Goal: Task Accomplishment & Management: Complete application form

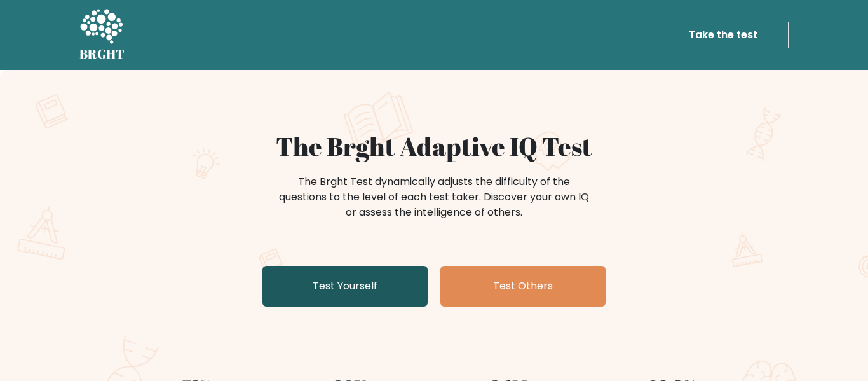
click at [398, 285] on link "Test Yourself" at bounding box center [344, 286] width 165 height 41
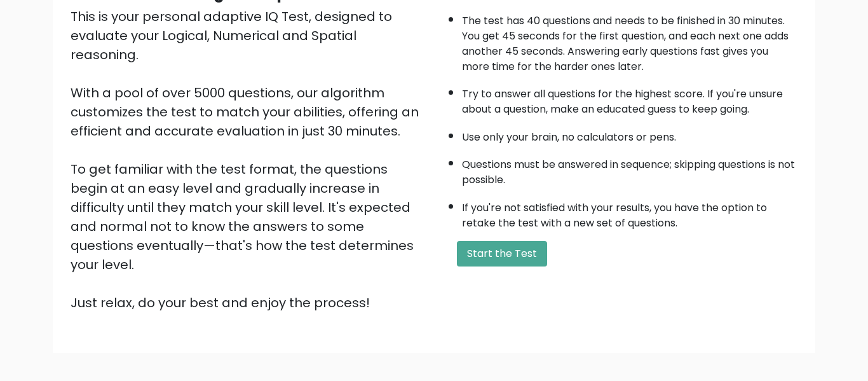
scroll to position [201, 0]
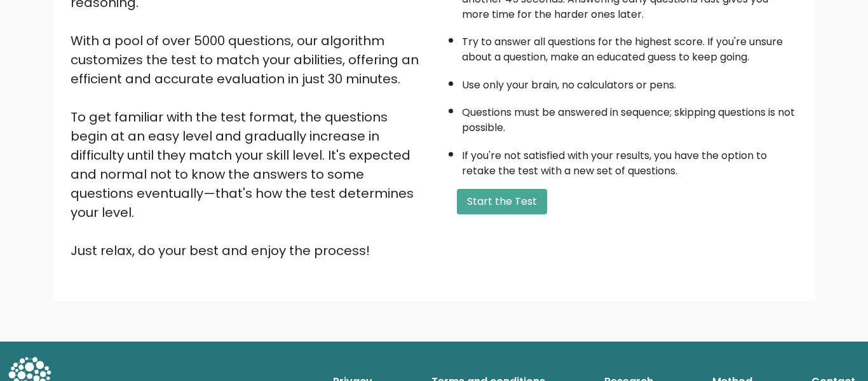
click at [536, 214] on div "A few things before you start: The test has 40 questions and needs to be finish…" at bounding box center [619, 94] width 371 height 330
click at [527, 210] on button "Start the Test" at bounding box center [502, 201] width 90 height 25
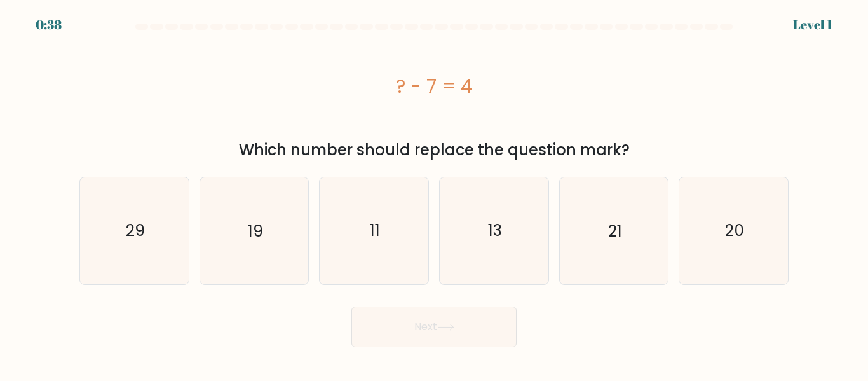
click at [527, 210] on icon "13" at bounding box center [494, 230] width 106 height 106
click at [435, 194] on input "d. 13" at bounding box center [434, 192] width 1 height 3
radio input "true"
click at [489, 131] on div "? - 7 = 4" at bounding box center [433, 86] width 709 height 102
click at [379, 206] on icon "11" at bounding box center [374, 230] width 106 height 106
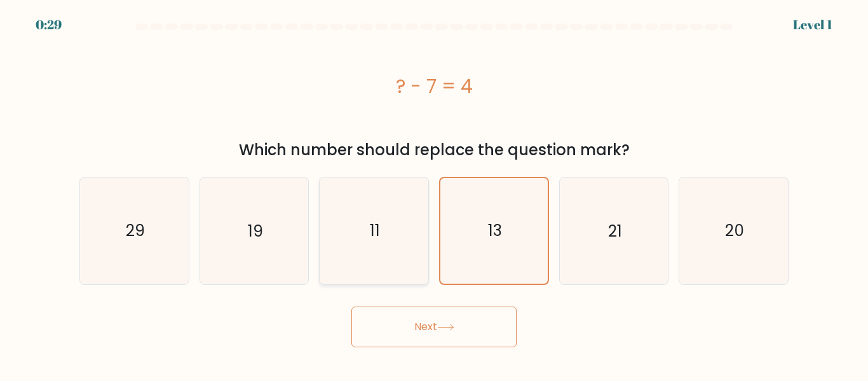
click at [434, 194] on input "c. 11" at bounding box center [434, 192] width 1 height 3
radio input "true"
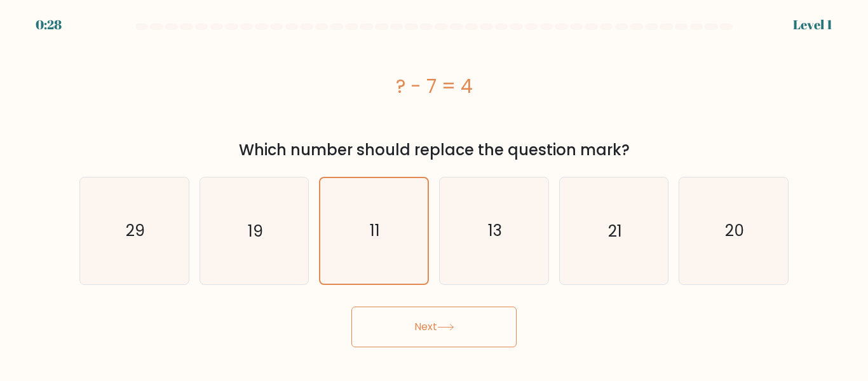
click at [442, 332] on button "Next" at bounding box center [433, 326] width 165 height 41
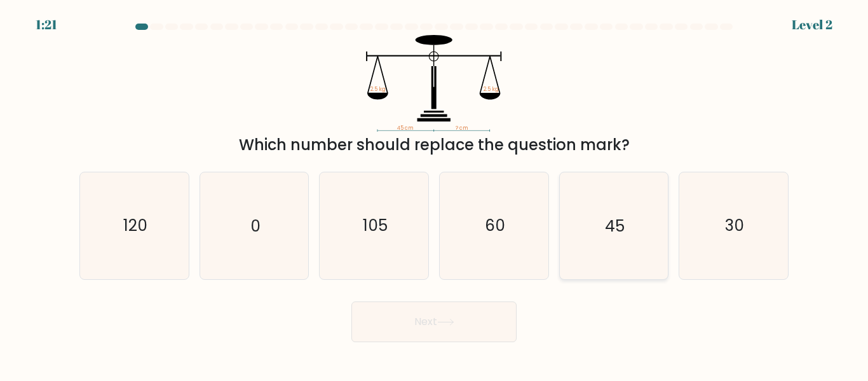
click at [615, 220] on text "45" at bounding box center [615, 226] width 20 height 22
click at [435, 194] on input "e. 45" at bounding box center [434, 192] width 1 height 3
radio input "true"
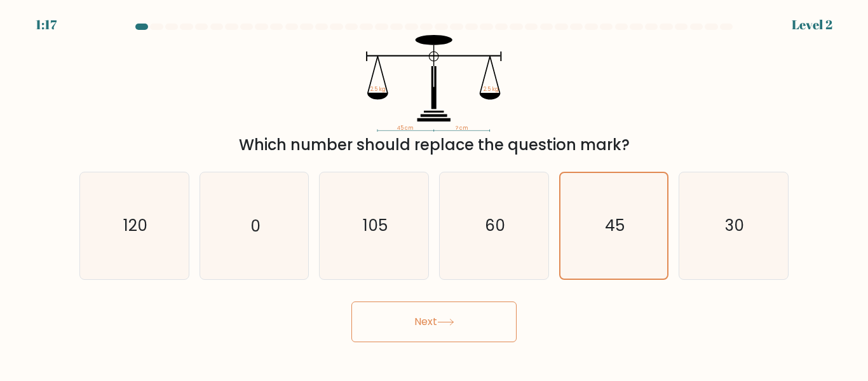
click at [417, 334] on button "Next" at bounding box center [433, 321] width 165 height 41
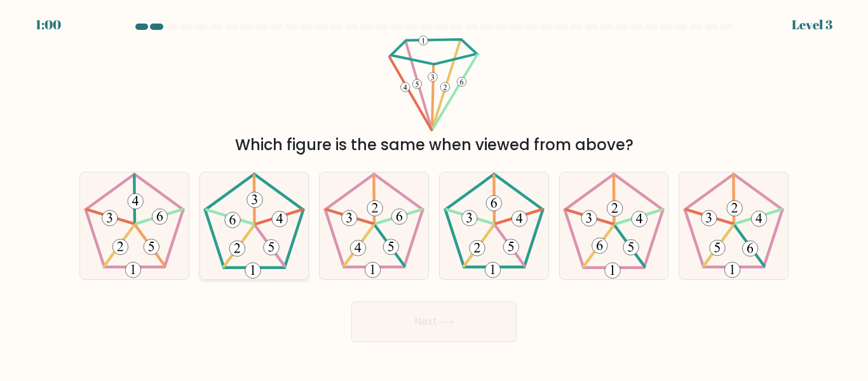
click at [254, 248] on icon at bounding box center [254, 225] width 106 height 106
click at [434, 194] on input "b." at bounding box center [434, 192] width 1 height 3
radio input "true"
click at [412, 340] on button "Next" at bounding box center [433, 321] width 165 height 41
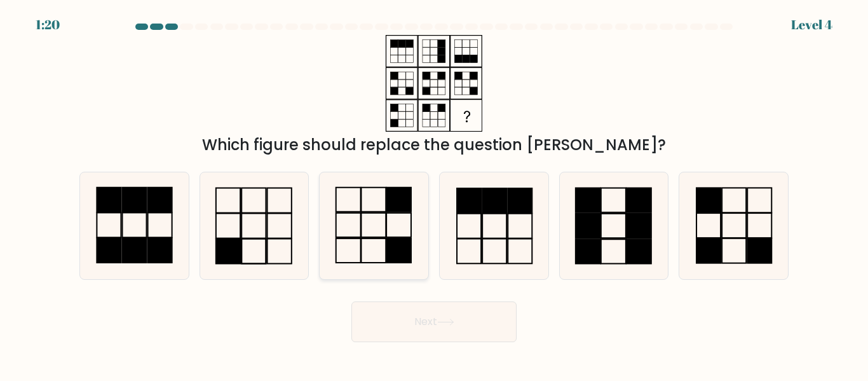
click at [396, 231] on icon at bounding box center [374, 225] width 106 height 106
click at [434, 194] on input "c." at bounding box center [434, 192] width 1 height 3
radio input "true"
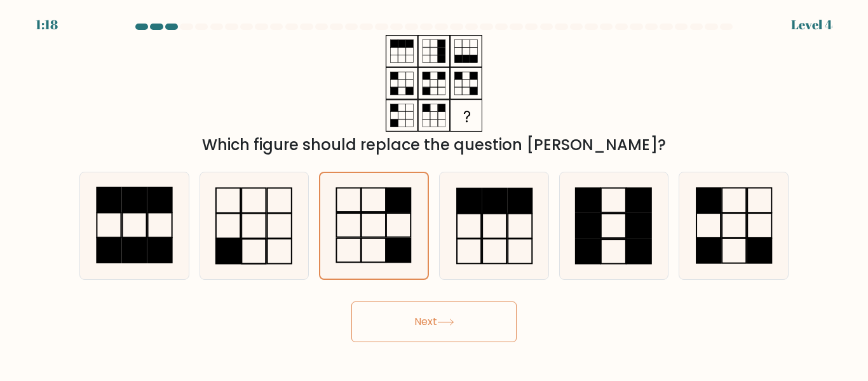
click at [409, 332] on button "Next" at bounding box center [433, 321] width 165 height 41
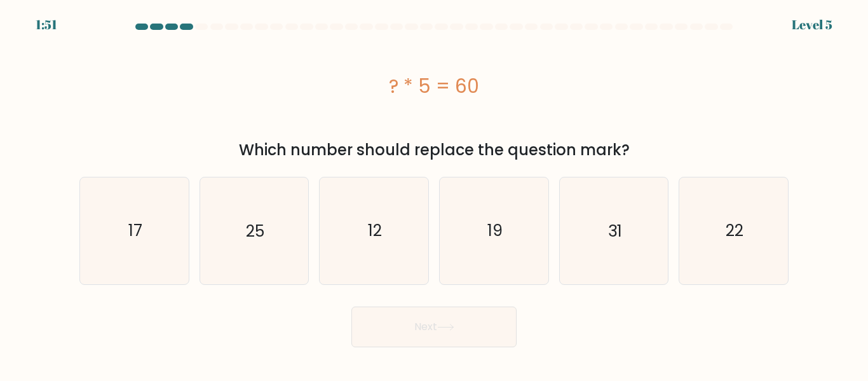
drag, startPoint x: 386, startPoint y: 90, endPoint x: 491, endPoint y: 87, distance: 105.5
click at [491, 87] on div "? * 5 = 60" at bounding box center [433, 86] width 709 height 29
copy div "? * 5 = 60"
click at [339, 105] on div "? * 5 = 60" at bounding box center [433, 86] width 709 height 102
click at [374, 220] on text "12" at bounding box center [375, 230] width 14 height 22
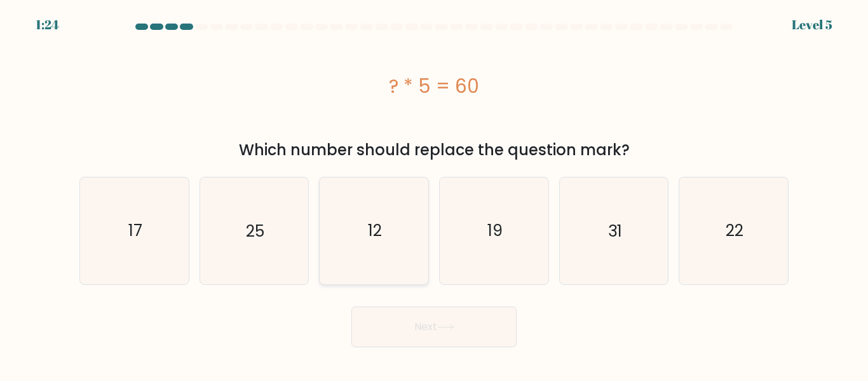
click at [434, 194] on input "c. 12" at bounding box center [434, 192] width 1 height 3
radio input "true"
click at [448, 316] on button "Next" at bounding box center [433, 326] width 165 height 41
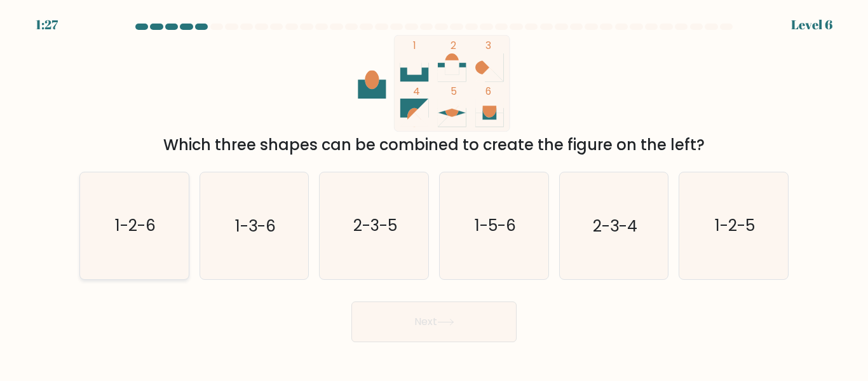
click at [132, 253] on icon "1-2-6" at bounding box center [134, 225] width 106 height 106
click at [434, 194] on input "a. 1-2-6" at bounding box center [434, 192] width 1 height 3
radio input "true"
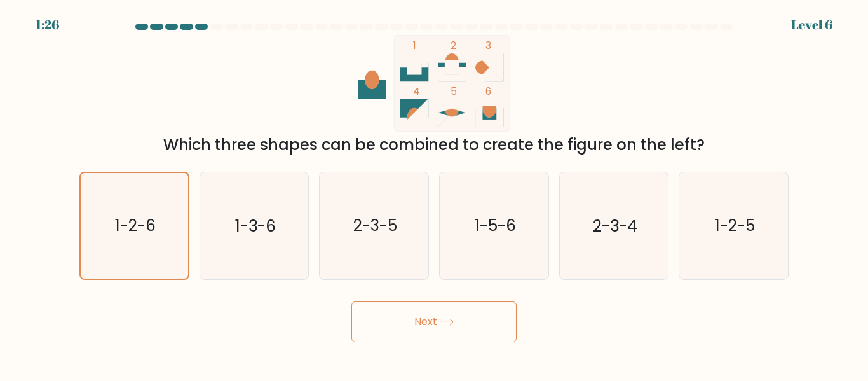
click at [416, 320] on button "Next" at bounding box center [433, 321] width 165 height 41
click at [426, 331] on button "Next" at bounding box center [433, 321] width 165 height 41
click at [422, 323] on button "Next" at bounding box center [433, 321] width 165 height 41
click at [165, 203] on icon "1-2-6" at bounding box center [134, 225] width 105 height 105
click at [434, 194] on input "a. 1-2-6" at bounding box center [434, 192] width 1 height 3
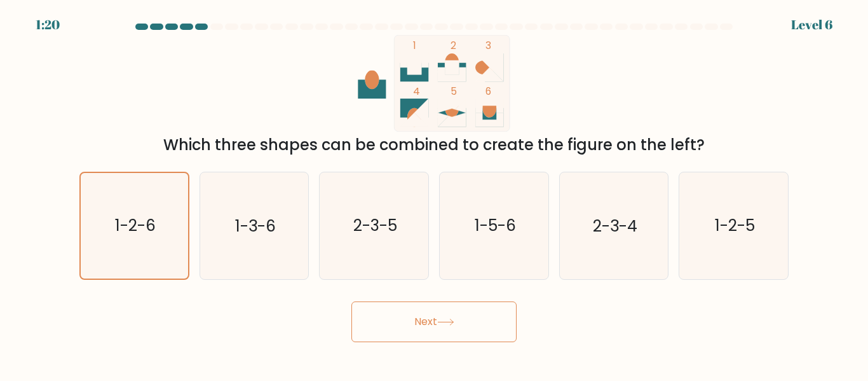
click at [448, 320] on icon at bounding box center [445, 321] width 17 height 7
click at [259, 225] on text "1-3-6" at bounding box center [255, 226] width 41 height 22
click at [434, 194] on input "b. 1-3-6" at bounding box center [434, 192] width 1 height 3
radio input "true"
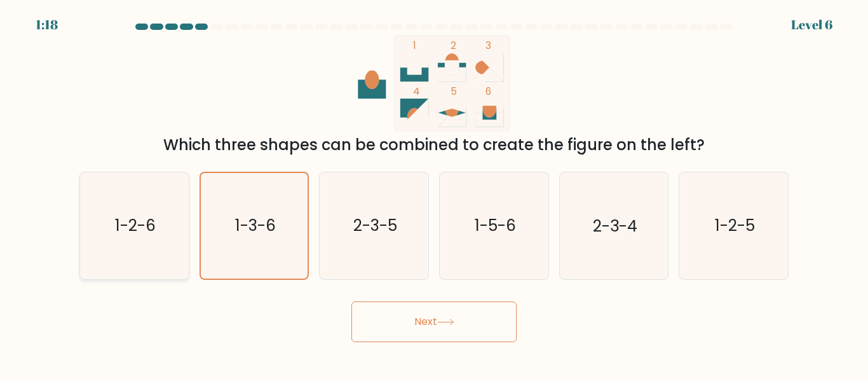
click at [156, 219] on icon "1-2-6" at bounding box center [134, 225] width 106 height 106
click at [434, 194] on input "a. 1-2-6" at bounding box center [434, 192] width 1 height 3
radio input "true"
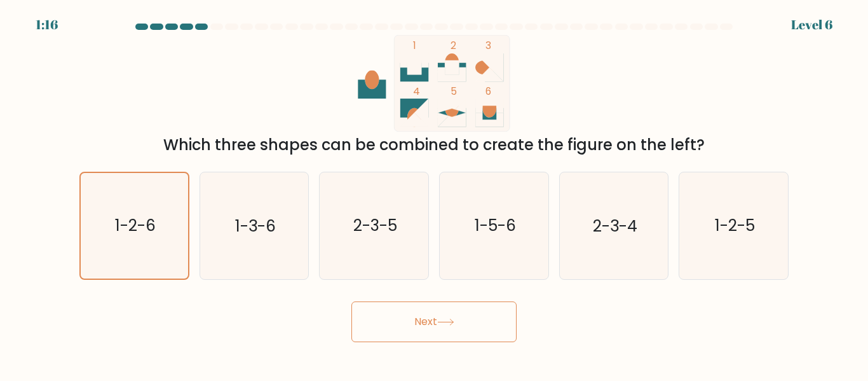
click at [461, 320] on button "Next" at bounding box center [433, 321] width 165 height 41
click at [410, 54] on icon at bounding box center [414, 60] width 28 height 14
drag, startPoint x: 436, startPoint y: 72, endPoint x: 402, endPoint y: 73, distance: 34.3
click at [402, 73] on icon "1 2 3 4 5 6" at bounding box center [434, 83] width 342 height 97
click at [428, 317] on button "Next" at bounding box center [433, 321] width 165 height 41
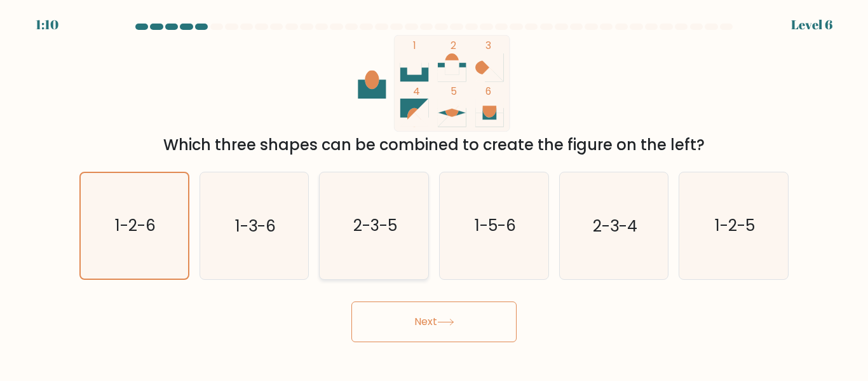
click at [351, 264] on icon "2-3-5" at bounding box center [374, 225] width 106 height 106
click at [434, 194] on input "c. 2-3-5" at bounding box center [434, 192] width 1 height 3
radio input "true"
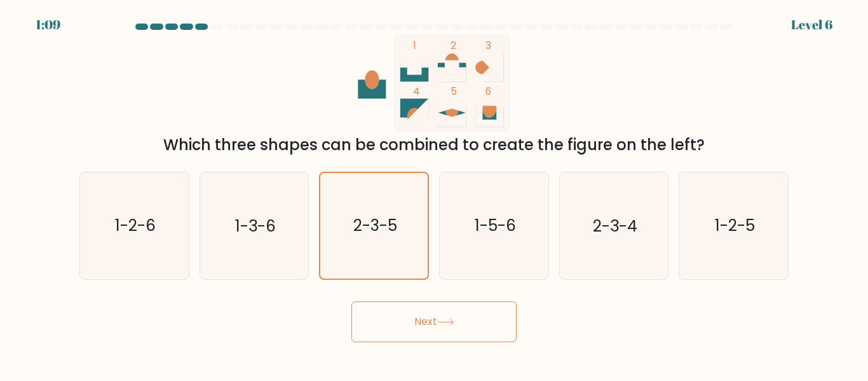
click at [399, 323] on button "Next" at bounding box center [433, 321] width 165 height 41
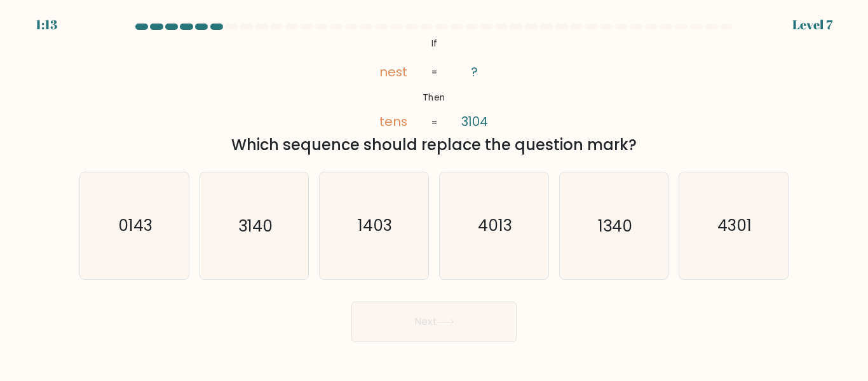
click at [212, 24] on div at bounding box center [216, 27] width 13 height 6
click at [216, 27] on div at bounding box center [216, 27] width 13 height 6
click at [266, 199] on icon "3140" at bounding box center [254, 225] width 106 height 106
click at [434, 194] on input "b. 3140" at bounding box center [434, 192] width 1 height 3
radio input "true"
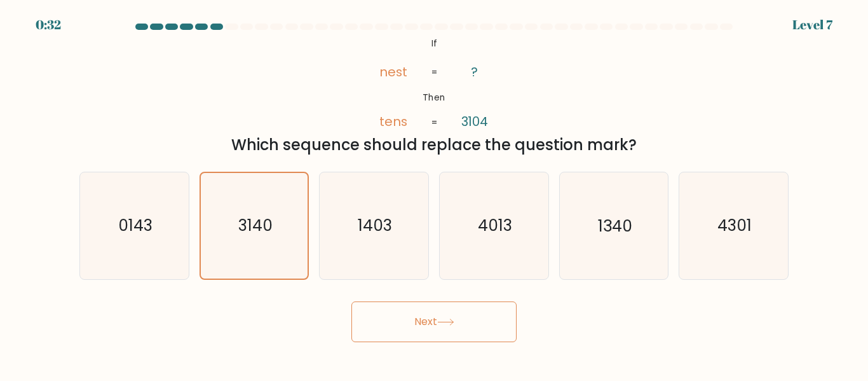
click at [414, 337] on button "Next" at bounding box center [433, 321] width 165 height 41
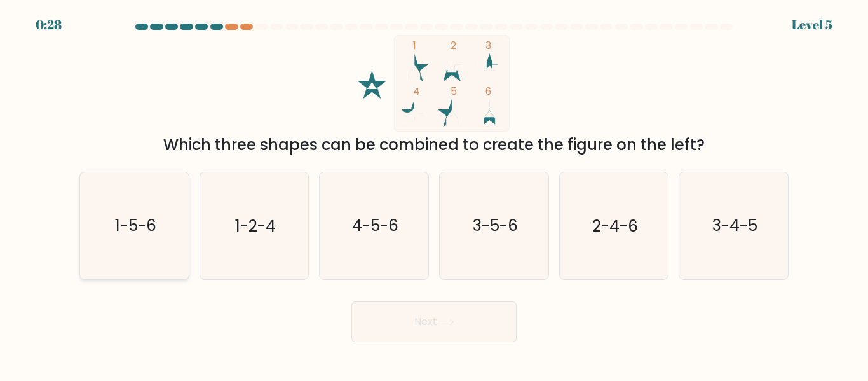
click at [130, 245] on icon "1-5-6" at bounding box center [134, 225] width 106 height 106
click at [434, 194] on input "a. 1-5-6" at bounding box center [434, 192] width 1 height 3
radio input "true"
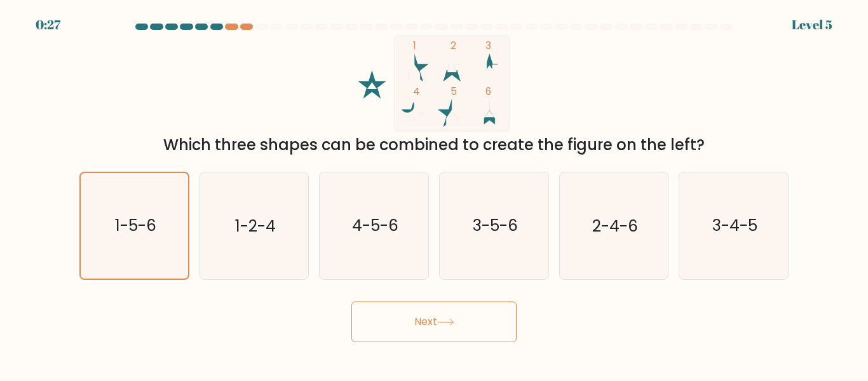
click at [401, 327] on button "Next" at bounding box center [433, 321] width 165 height 41
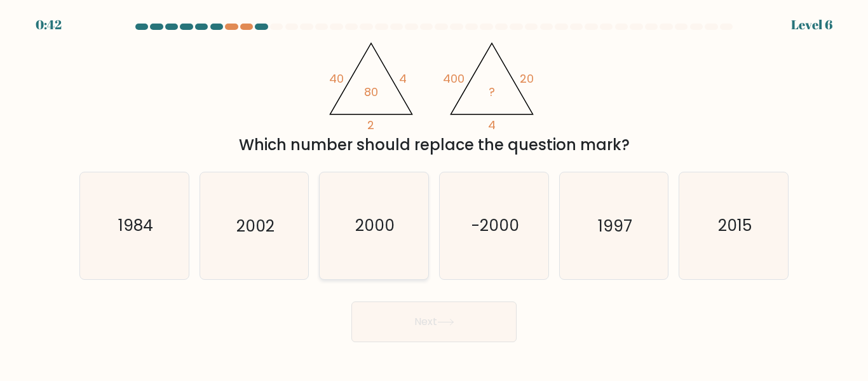
click at [400, 217] on icon "2000" at bounding box center [374, 225] width 106 height 106
click at [434, 194] on input "c. 2000" at bounding box center [434, 192] width 1 height 3
radio input "true"
click at [422, 328] on button "Next" at bounding box center [433, 321] width 165 height 41
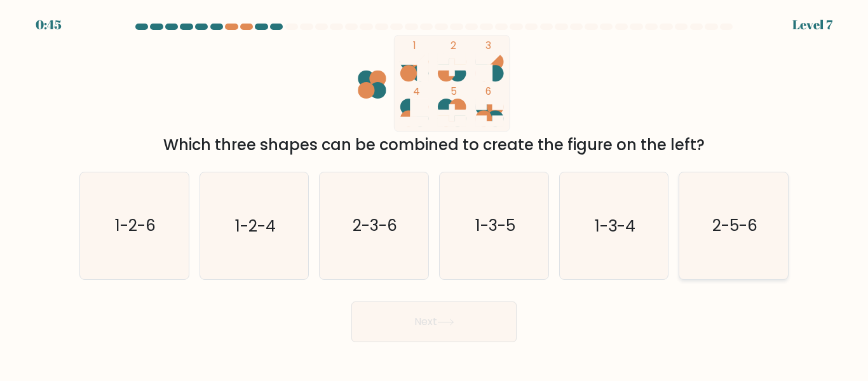
click at [747, 254] on icon "2-5-6" at bounding box center [733, 225] width 106 height 106
click at [435, 194] on input "f. 2-5-6" at bounding box center [434, 192] width 1 height 3
radio input "true"
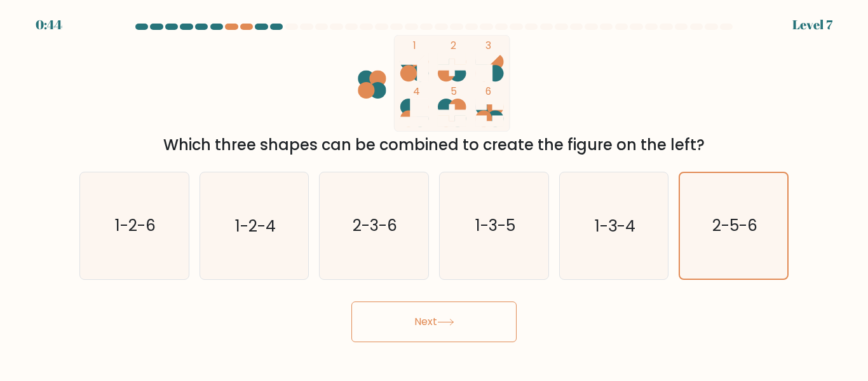
click at [486, 321] on button "Next" at bounding box center [433, 321] width 165 height 41
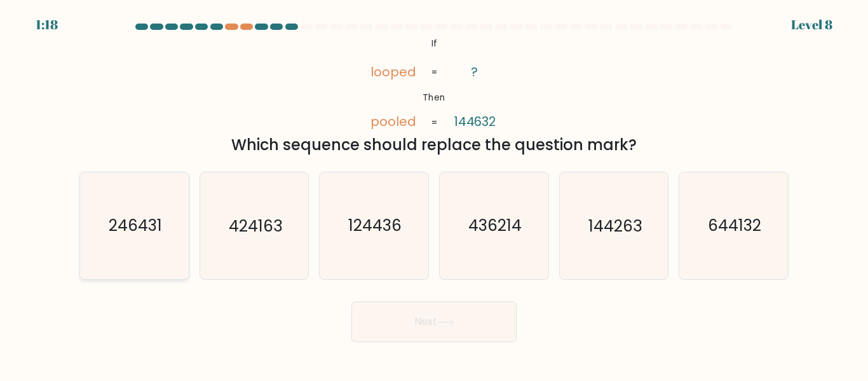
click at [159, 227] on text "246431" at bounding box center [135, 226] width 53 height 22
click at [434, 194] on input "a. 246431" at bounding box center [434, 192] width 1 height 3
radio input "true"
click at [414, 323] on button "Next" at bounding box center [433, 321] width 165 height 41
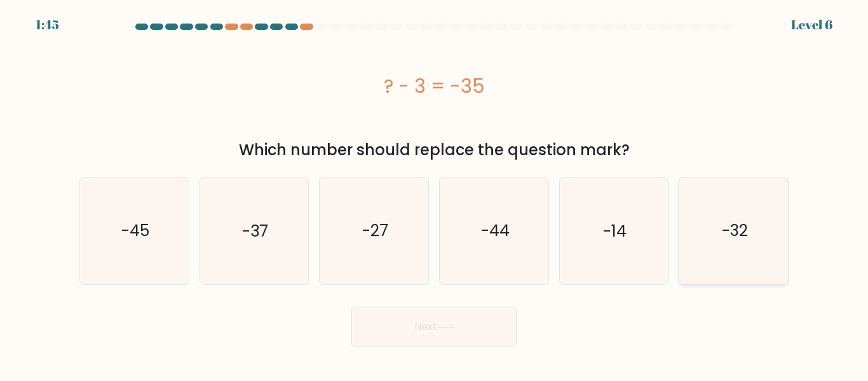
click at [730, 266] on icon "-32" at bounding box center [733, 230] width 106 height 106
click at [435, 194] on input "f. -32" at bounding box center [434, 192] width 1 height 3
radio input "true"
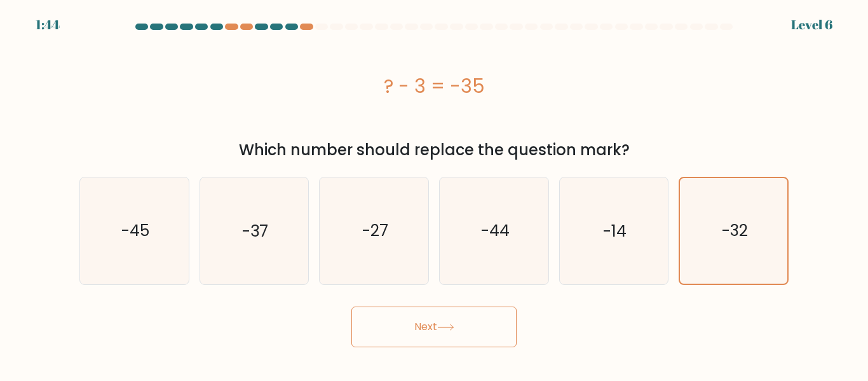
click at [472, 332] on button "Next" at bounding box center [433, 326] width 165 height 41
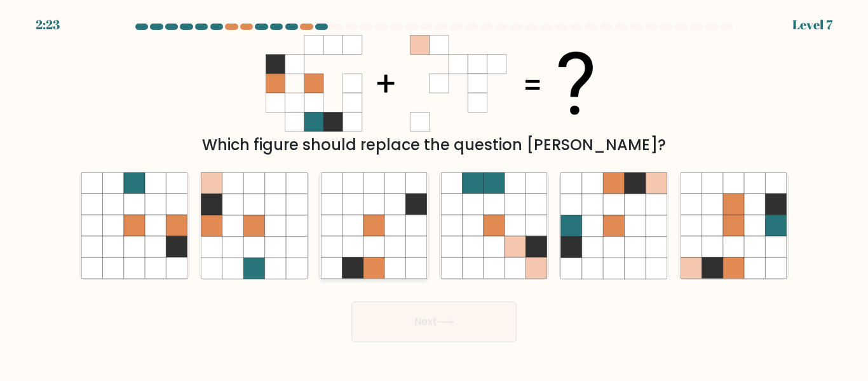
click at [348, 220] on icon at bounding box center [352, 225] width 21 height 21
click at [434, 194] on input "c." at bounding box center [434, 192] width 1 height 3
radio input "true"
click at [306, 44] on icon at bounding box center [313, 44] width 19 height 19
click at [576, 247] on icon at bounding box center [571, 246] width 21 height 21
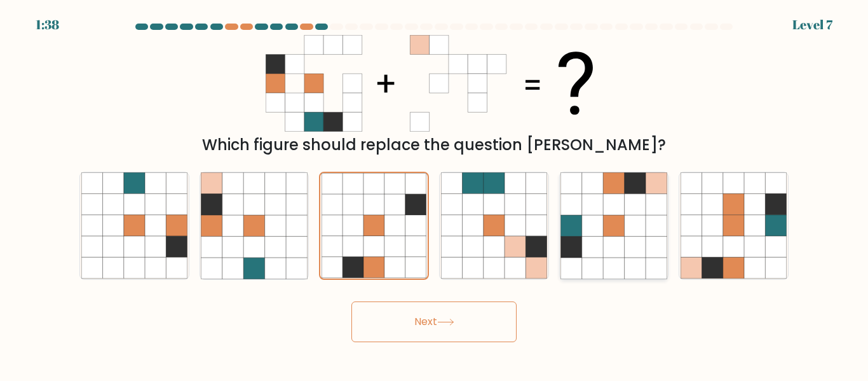
click at [435, 194] on input "e." at bounding box center [434, 192] width 1 height 3
radio input "true"
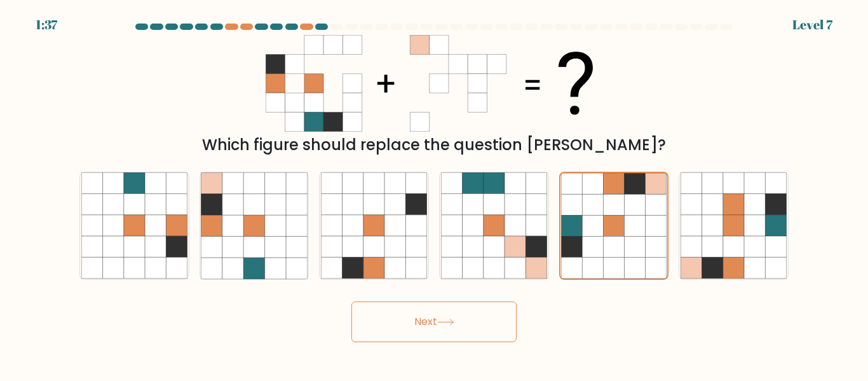
click at [391, 325] on button "Next" at bounding box center [433, 321] width 165 height 41
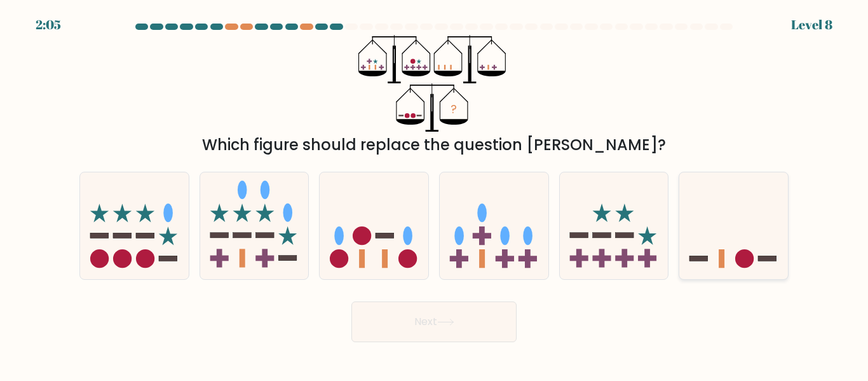
click at [781, 237] on icon at bounding box center [733, 225] width 109 height 90
click at [435, 194] on input "f." at bounding box center [434, 192] width 1 height 3
radio input "true"
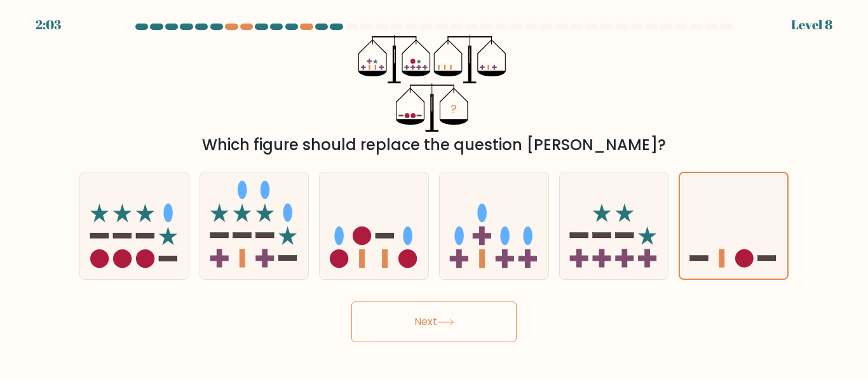
click at [474, 309] on button "Next" at bounding box center [433, 321] width 165 height 41
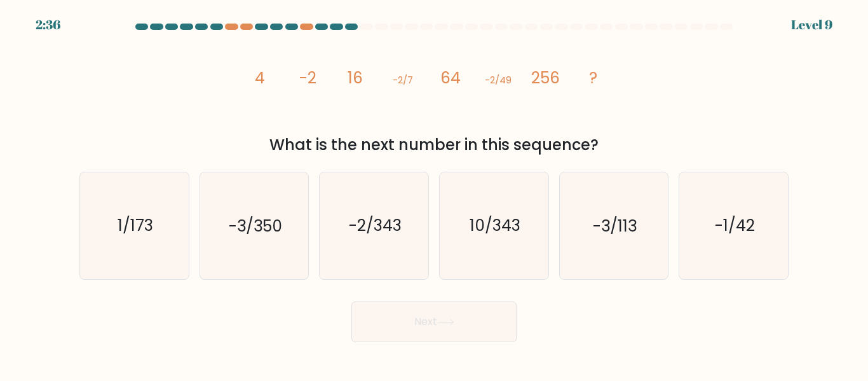
click at [511, 166] on div "a. 1/173 b. -3/350" at bounding box center [433, 220] width 719 height 118
click at [440, 217] on div "10/343" at bounding box center [494, 225] width 110 height 107
click at [435, 194] on input "d. 10/343" at bounding box center [434, 192] width 1 height 3
radio input "true"
click at [459, 311] on button "Next" at bounding box center [433, 321] width 165 height 41
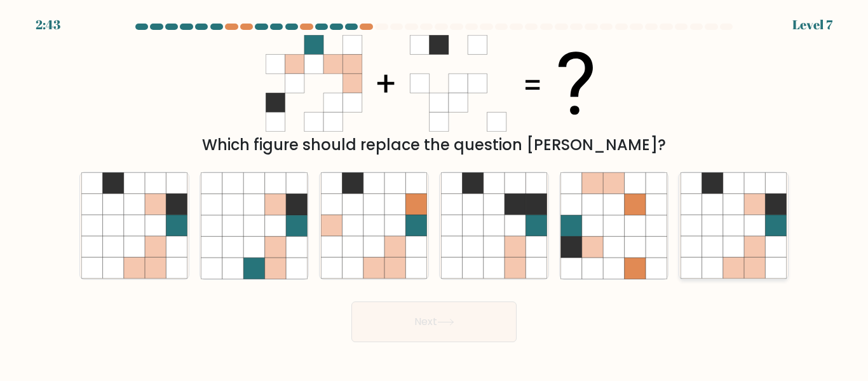
click at [771, 243] on icon at bounding box center [776, 246] width 21 height 21
click at [435, 194] on input "f." at bounding box center [434, 192] width 1 height 3
radio input "true"
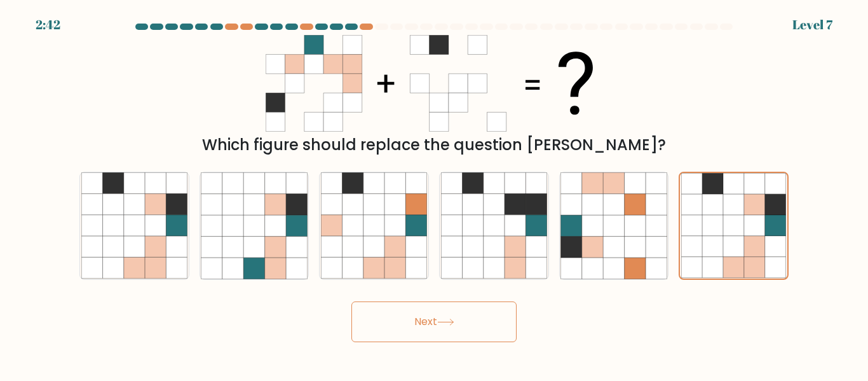
click at [504, 320] on button "Next" at bounding box center [433, 321] width 165 height 41
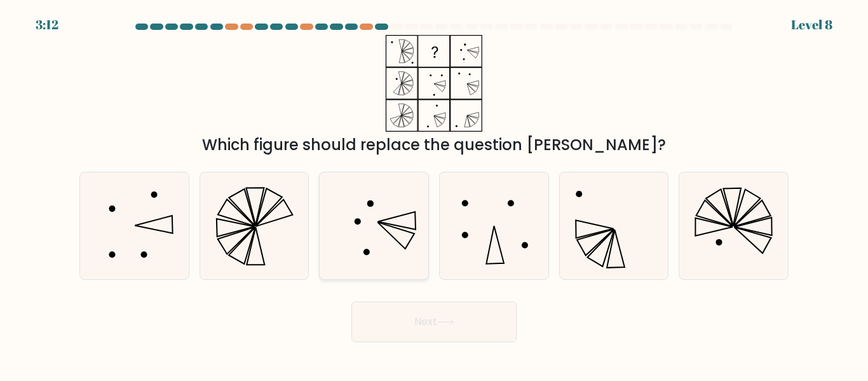
click at [363, 238] on icon at bounding box center [374, 225] width 106 height 106
click at [434, 194] on input "c." at bounding box center [434, 192] width 1 height 3
radio input "true"
click at [424, 308] on button "Next" at bounding box center [433, 321] width 165 height 41
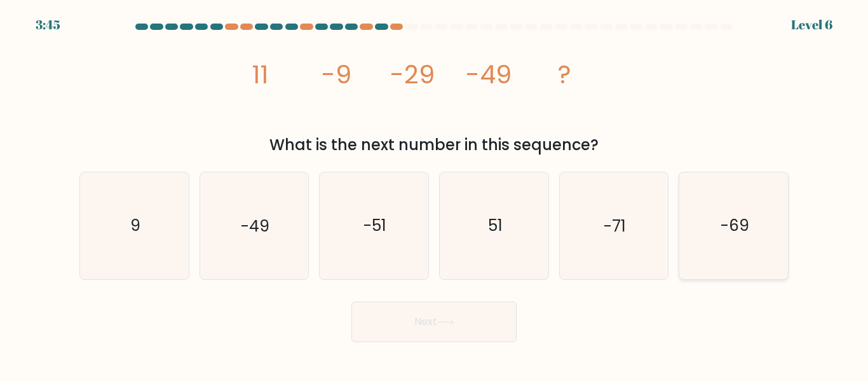
click at [729, 230] on text "-69" at bounding box center [734, 226] width 29 height 22
click at [435, 194] on input "f. -69" at bounding box center [434, 192] width 1 height 3
radio input "true"
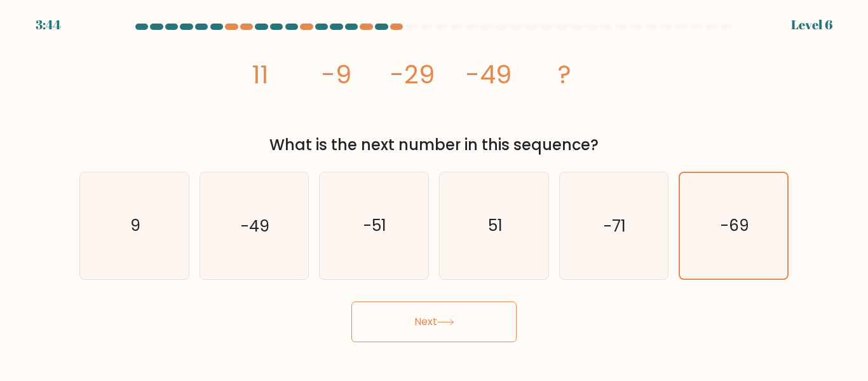
click at [434, 334] on button "Next" at bounding box center [433, 321] width 165 height 41
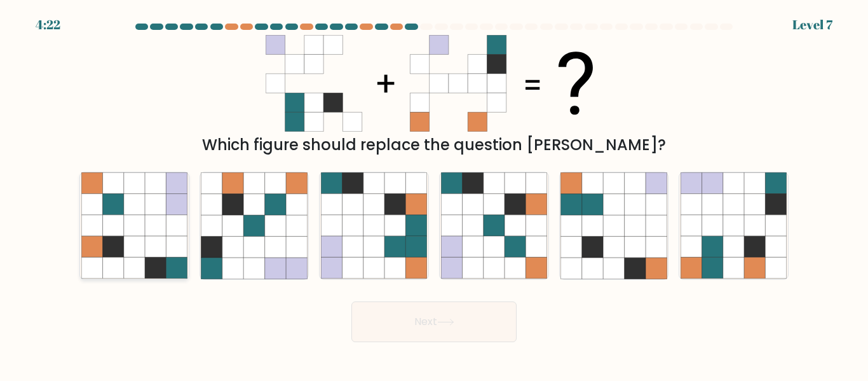
click at [155, 226] on icon at bounding box center [155, 225] width 21 height 21
click at [434, 194] on input "a." at bounding box center [434, 192] width 1 height 3
radio input "true"
click at [384, 331] on button "Next" at bounding box center [433, 321] width 165 height 41
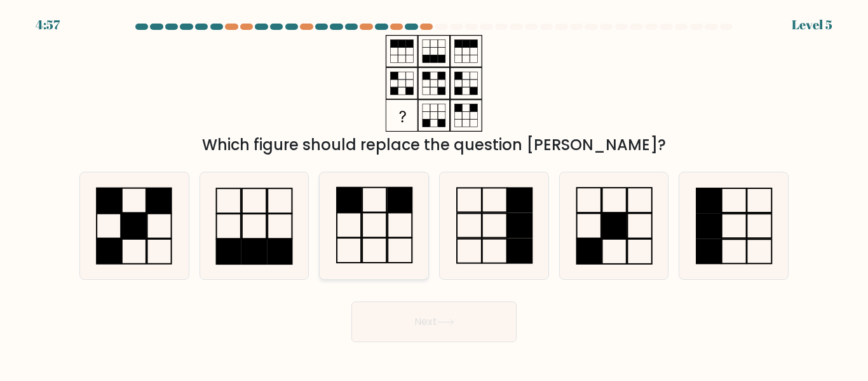
click at [348, 208] on rect at bounding box center [349, 199] width 24 height 25
click at [434, 194] on input "c." at bounding box center [434, 192] width 1 height 3
radio input "true"
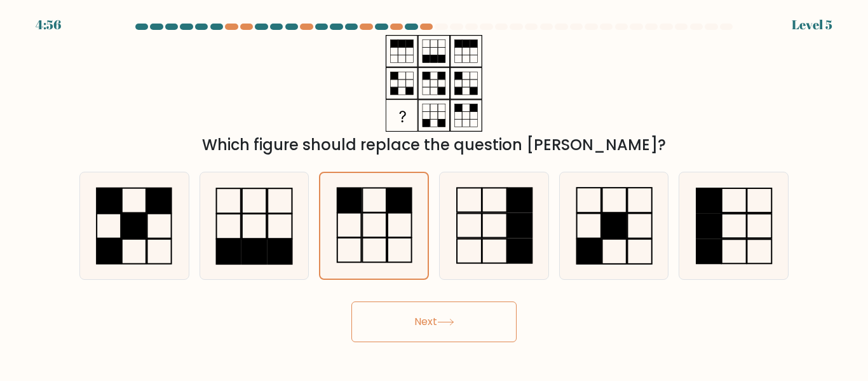
click at [409, 307] on button "Next" at bounding box center [433, 321] width 165 height 41
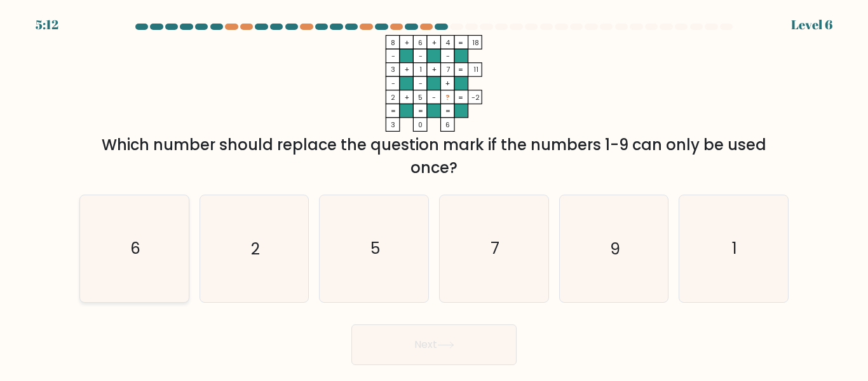
click at [101, 277] on icon "6" at bounding box center [134, 248] width 106 height 106
click at [434, 194] on input "a. 6" at bounding box center [434, 192] width 1 height 3
radio input "true"
click at [434, 347] on button "Next" at bounding box center [433, 344] width 165 height 41
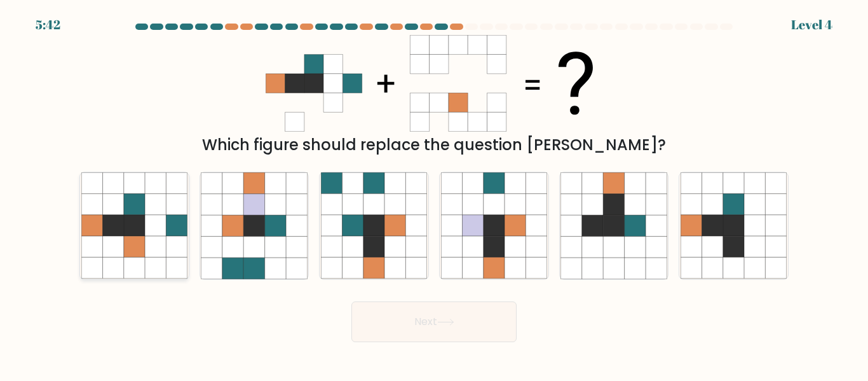
click at [107, 250] on icon at bounding box center [112, 246] width 21 height 21
click at [434, 194] on input "a." at bounding box center [434, 192] width 1 height 3
radio input "true"
click at [427, 319] on button "Next" at bounding box center [433, 321] width 165 height 41
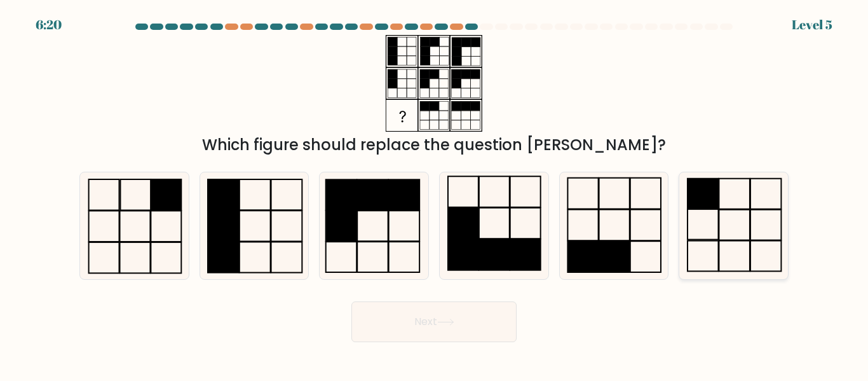
click at [765, 245] on icon at bounding box center [733, 225] width 106 height 106
click at [435, 194] on input "f." at bounding box center [434, 192] width 1 height 3
radio input "true"
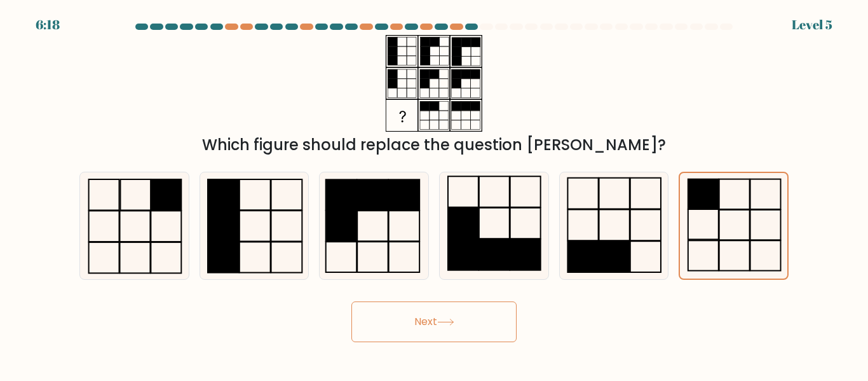
click at [484, 307] on button "Next" at bounding box center [433, 321] width 165 height 41
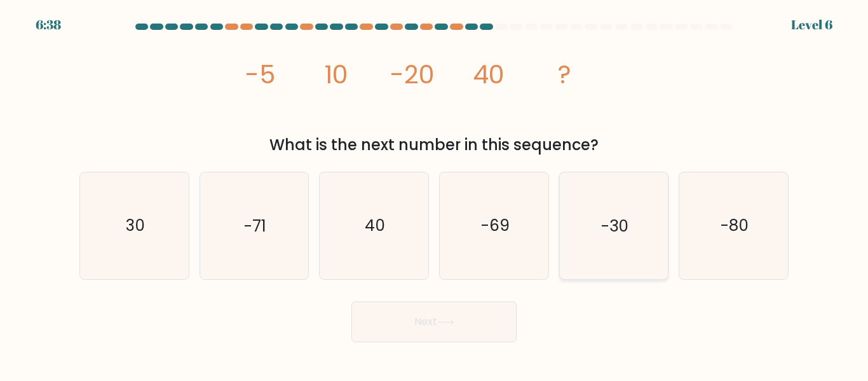
click at [599, 245] on icon "-30" at bounding box center [613, 225] width 106 height 106
click at [435, 194] on input "e. -30" at bounding box center [434, 192] width 1 height 3
radio input "true"
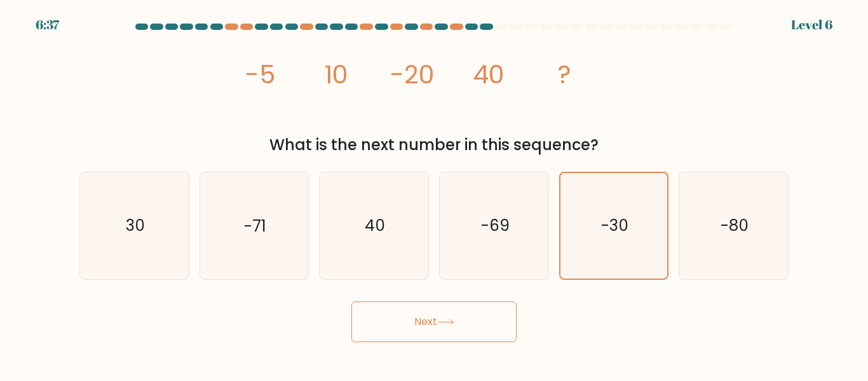
click at [452, 314] on button "Next" at bounding box center [433, 321] width 165 height 41
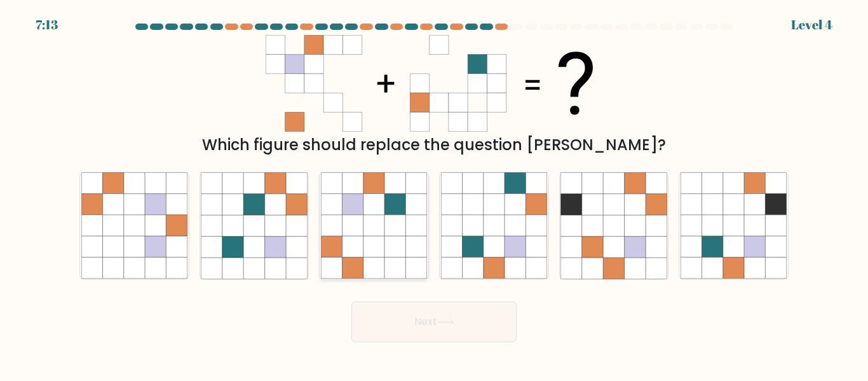
click at [383, 195] on icon at bounding box center [373, 204] width 21 height 21
click at [434, 194] on input "c." at bounding box center [434, 192] width 1 height 3
radio input "true"
click at [445, 323] on icon at bounding box center [445, 321] width 17 height 7
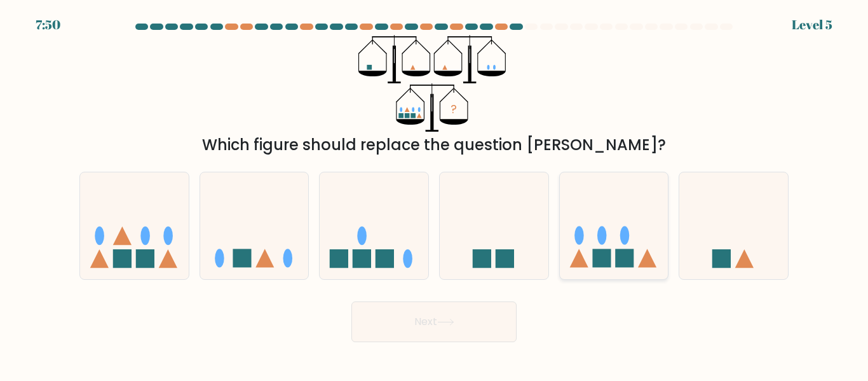
click at [597, 236] on ellipse at bounding box center [602, 235] width 10 height 18
click at [435, 194] on input "e." at bounding box center [434, 192] width 1 height 3
radio input "true"
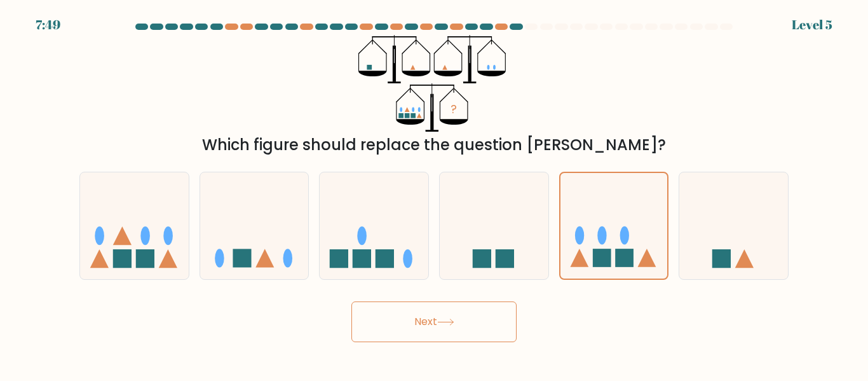
click at [467, 333] on button "Next" at bounding box center [433, 321] width 165 height 41
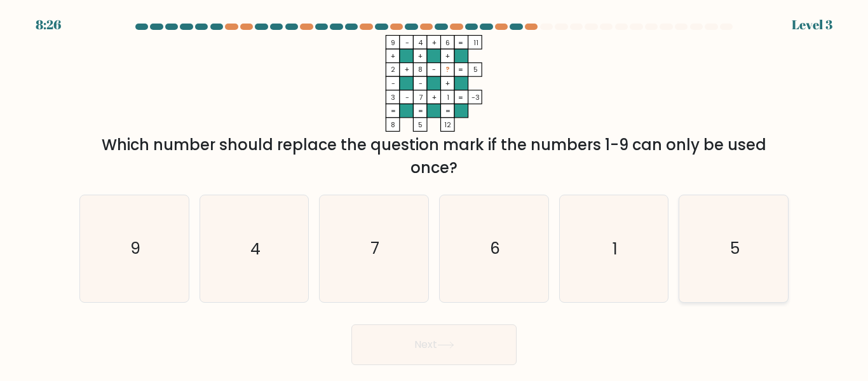
click at [731, 275] on icon "5" at bounding box center [733, 248] width 106 height 106
click at [435, 194] on input "f. 5" at bounding box center [434, 192] width 1 height 3
radio input "true"
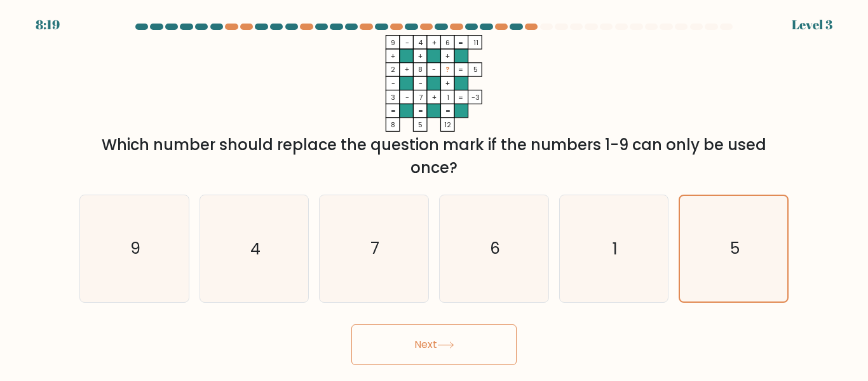
click at [474, 345] on button "Next" at bounding box center [433, 344] width 165 height 41
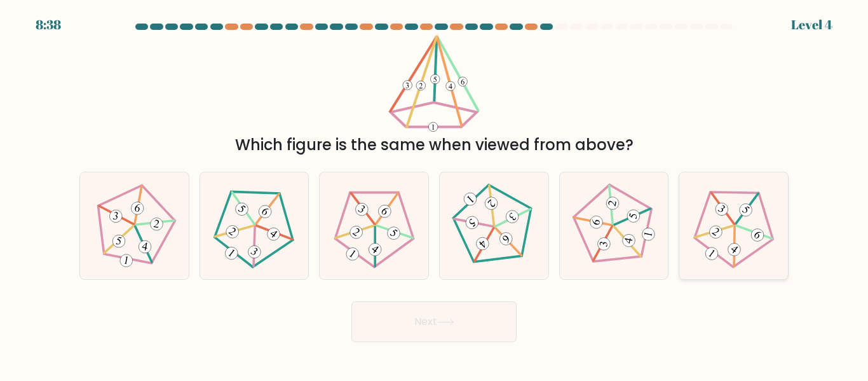
click at [722, 244] on icon at bounding box center [733, 225] width 85 height 85
click at [435, 194] on input "f." at bounding box center [434, 192] width 1 height 3
radio input "true"
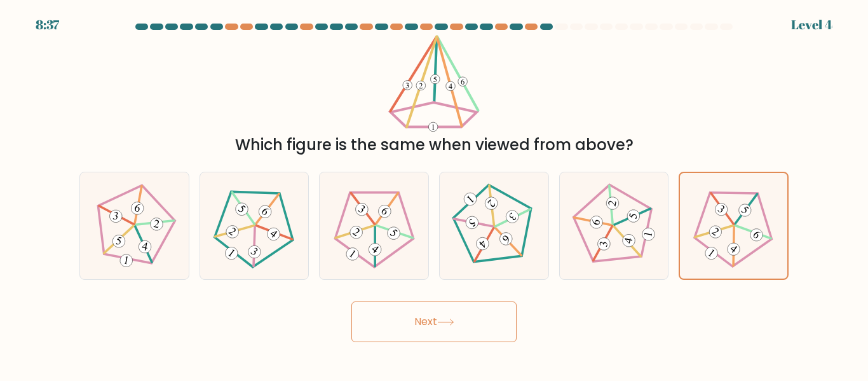
click at [447, 329] on button "Next" at bounding box center [433, 321] width 165 height 41
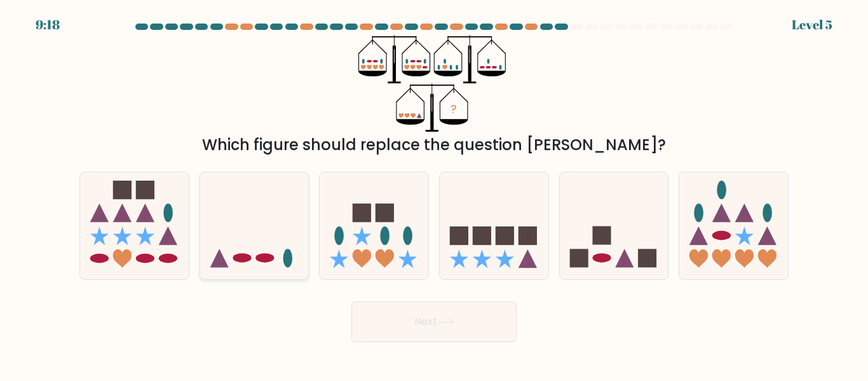
click at [264, 239] on icon at bounding box center [254, 225] width 109 height 90
click at [434, 194] on input "b." at bounding box center [434, 192] width 1 height 3
radio input "true"
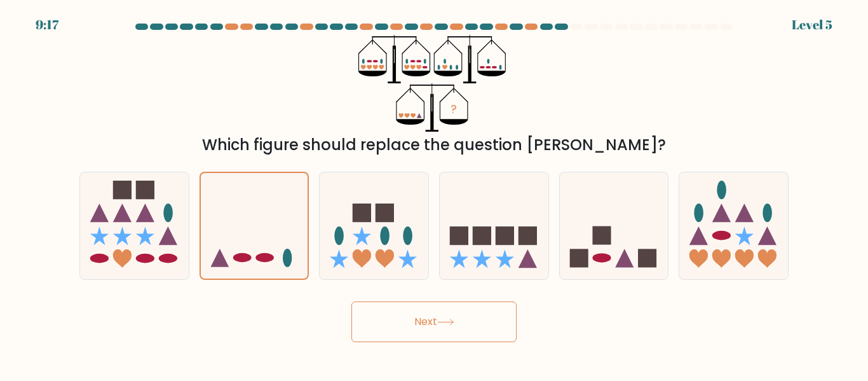
click at [424, 320] on button "Next" at bounding box center [433, 321] width 165 height 41
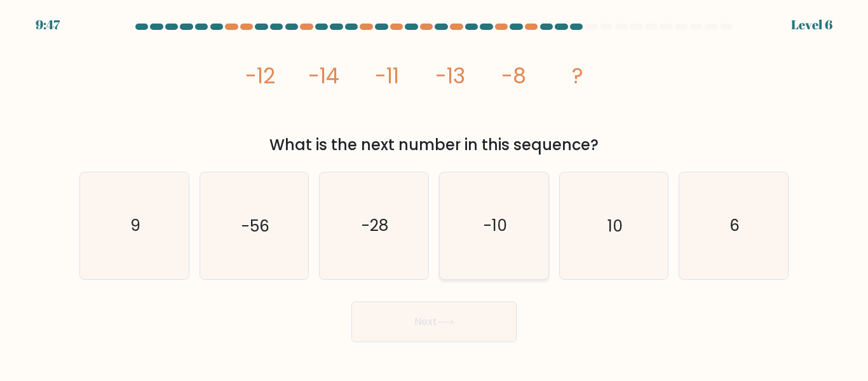
click at [511, 224] on icon "-10" at bounding box center [494, 225] width 106 height 106
click at [435, 194] on input "d. -10" at bounding box center [434, 192] width 1 height 3
radio input "true"
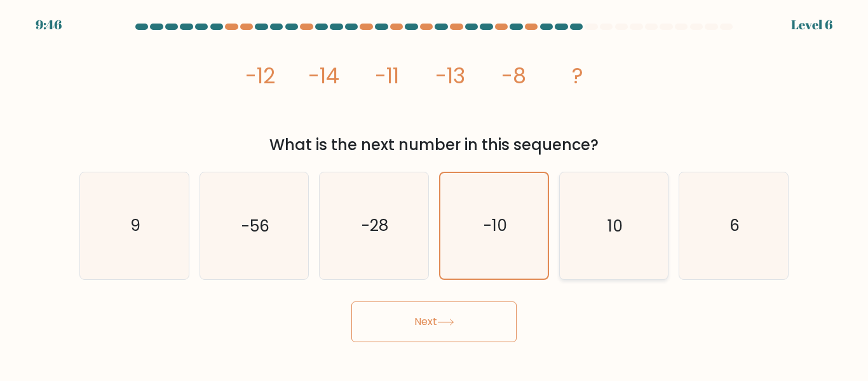
click at [583, 245] on icon "10" at bounding box center [613, 225] width 106 height 106
click at [435, 194] on input "e. 10" at bounding box center [434, 192] width 1 height 3
radio input "true"
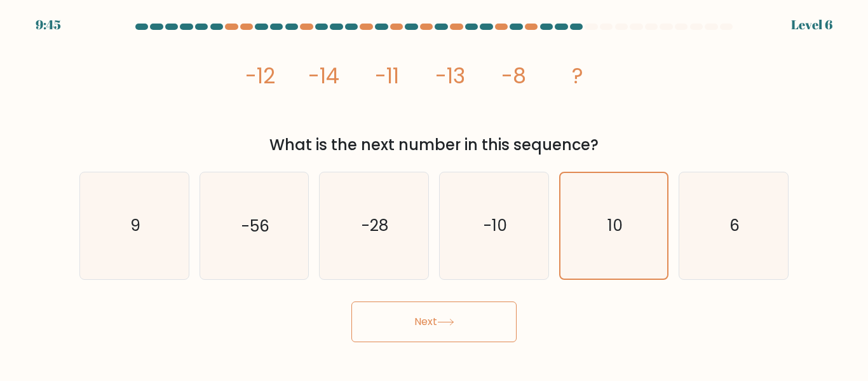
click at [484, 316] on button "Next" at bounding box center [433, 321] width 165 height 41
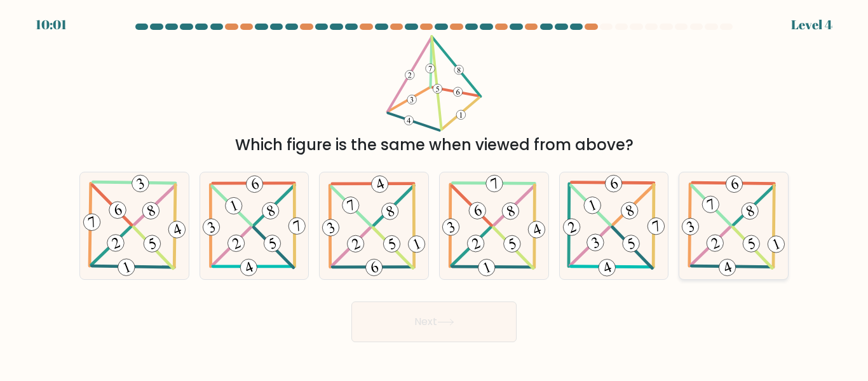
click at [736, 210] on icon at bounding box center [733, 226] width 109 height 106
click at [435, 194] on input "f." at bounding box center [434, 192] width 1 height 3
radio input "true"
click at [506, 314] on button "Next" at bounding box center [433, 321] width 165 height 41
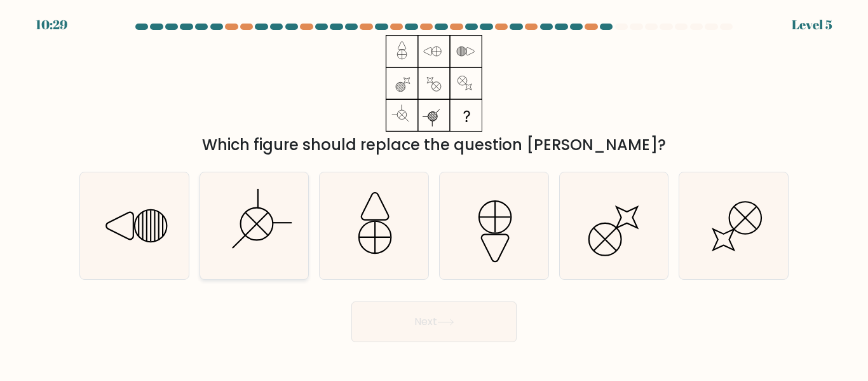
click at [259, 236] on icon at bounding box center [254, 225] width 106 height 106
click at [434, 194] on input "b." at bounding box center [434, 192] width 1 height 3
radio input "true"
click at [443, 320] on icon at bounding box center [445, 321] width 17 height 7
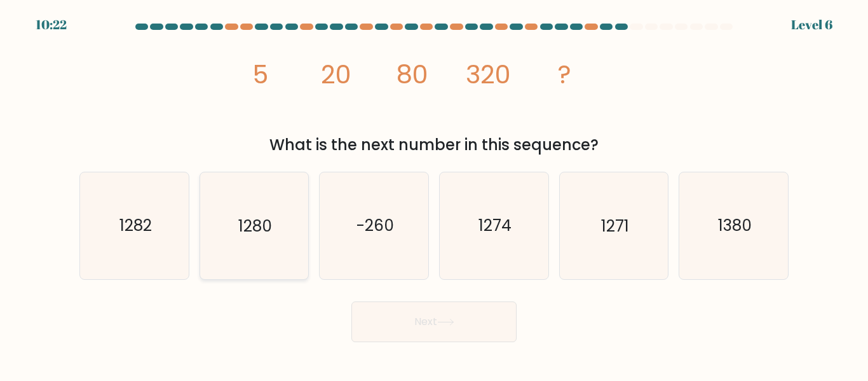
click at [244, 254] on icon "1280" at bounding box center [254, 225] width 106 height 106
click at [434, 194] on input "b. 1280" at bounding box center [434, 192] width 1 height 3
radio input "true"
click at [492, 325] on button "Next" at bounding box center [433, 321] width 165 height 41
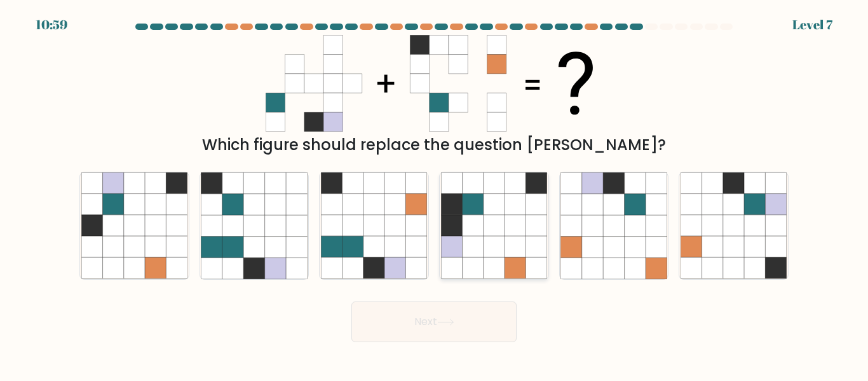
click at [528, 189] on icon at bounding box center [535, 183] width 21 height 21
click at [435, 191] on input "d." at bounding box center [434, 192] width 1 height 3
radio input "true"
click at [447, 342] on body "10:58 Level 7" at bounding box center [434, 190] width 868 height 381
click at [433, 322] on button "Next" at bounding box center [433, 321] width 165 height 41
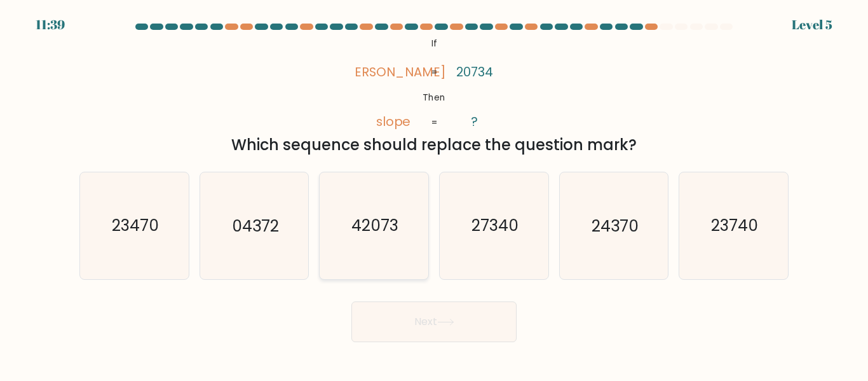
click at [377, 203] on icon "42073" at bounding box center [374, 225] width 106 height 106
click at [434, 194] on input "c. 42073" at bounding box center [434, 192] width 1 height 3
radio input "true"
click at [304, 254] on icon "04372" at bounding box center [254, 225] width 106 height 106
click at [434, 194] on input "b. 04372" at bounding box center [434, 192] width 1 height 3
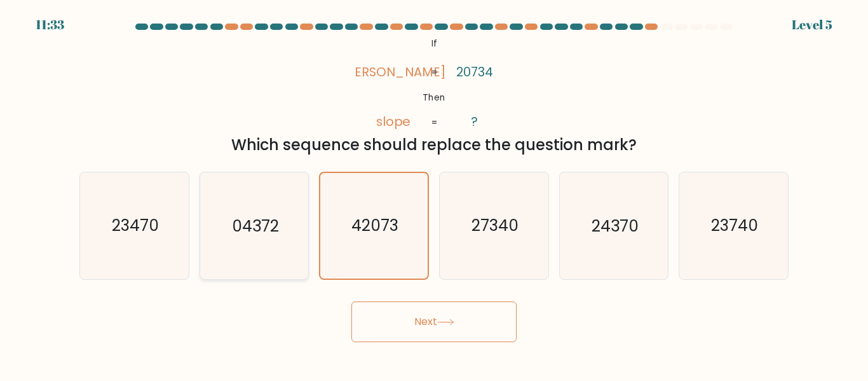
radio input "true"
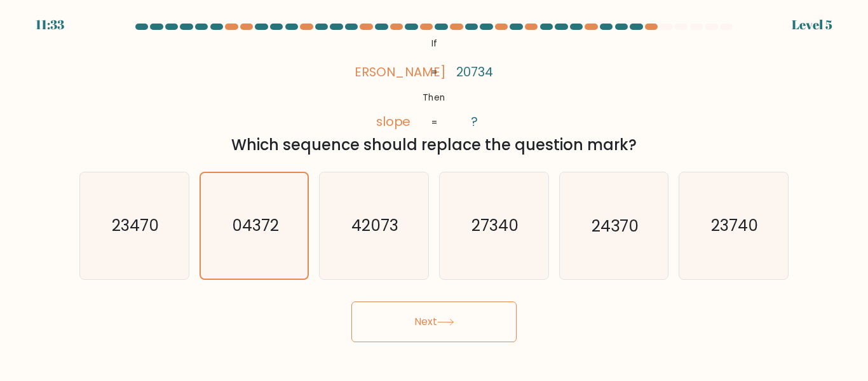
click at [374, 301] on button "Next" at bounding box center [433, 321] width 165 height 41
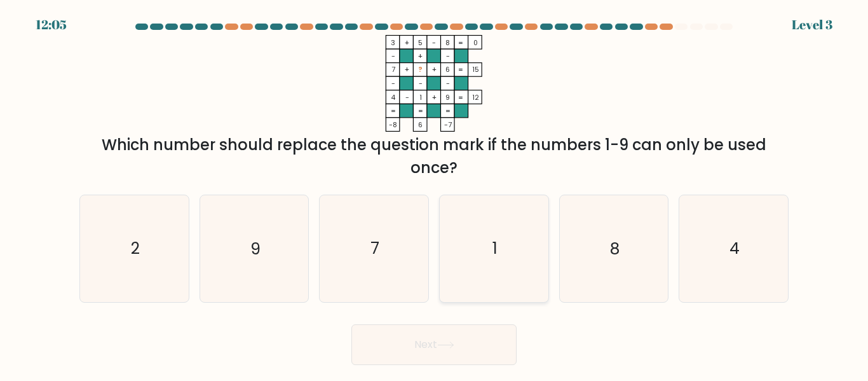
click at [515, 257] on icon "1" at bounding box center [494, 248] width 106 height 106
click at [435, 194] on input "d. 1" at bounding box center [434, 192] width 1 height 3
radio input "true"
click at [480, 339] on button "Next" at bounding box center [433, 344] width 165 height 41
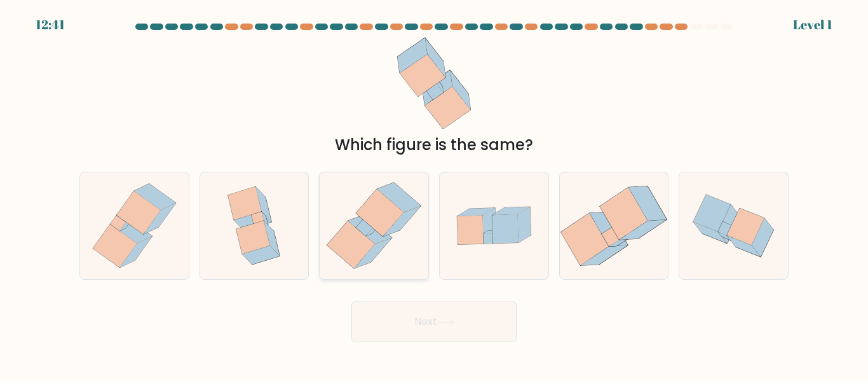
click at [393, 236] on icon at bounding box center [374, 225] width 104 height 106
click at [434, 194] on input "c." at bounding box center [434, 192] width 1 height 3
radio input "true"
click at [403, 330] on button "Next" at bounding box center [433, 321] width 165 height 41
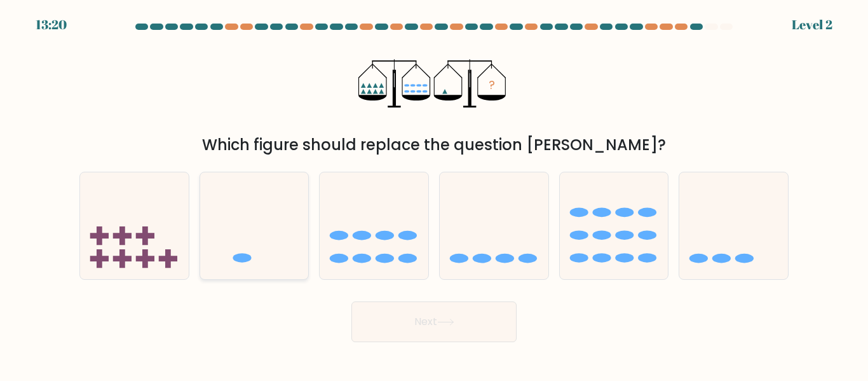
click at [276, 262] on icon at bounding box center [254, 225] width 109 height 90
click at [434, 194] on input "b." at bounding box center [434, 192] width 1 height 3
radio input "true"
click at [438, 337] on button "Next" at bounding box center [433, 321] width 165 height 41
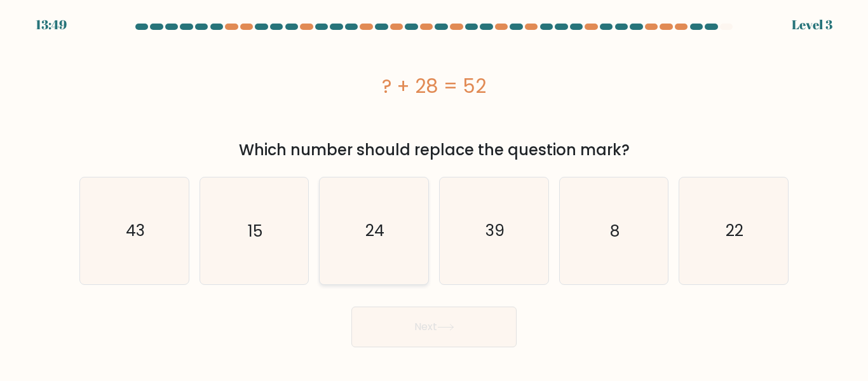
click at [396, 283] on icon "24" at bounding box center [374, 230] width 106 height 106
click at [434, 194] on input "c. 24" at bounding box center [434, 192] width 1 height 3
radio input "true"
click at [401, 311] on button "Next" at bounding box center [433, 326] width 165 height 41
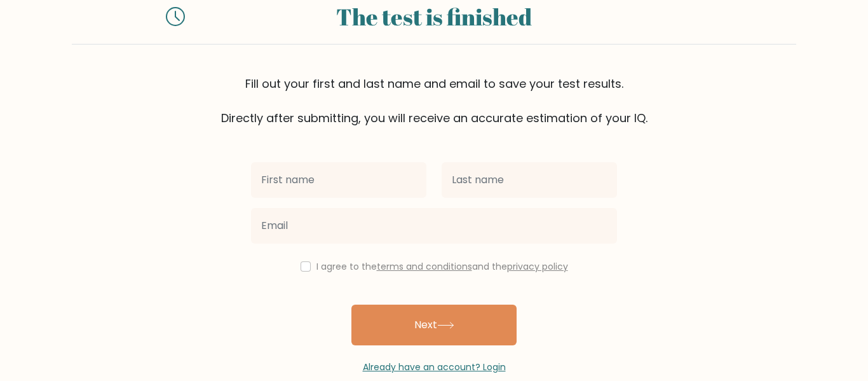
scroll to position [44, 0]
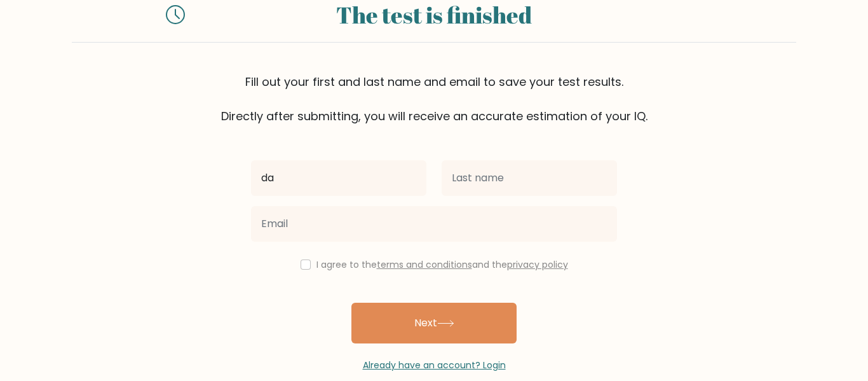
type input "d"
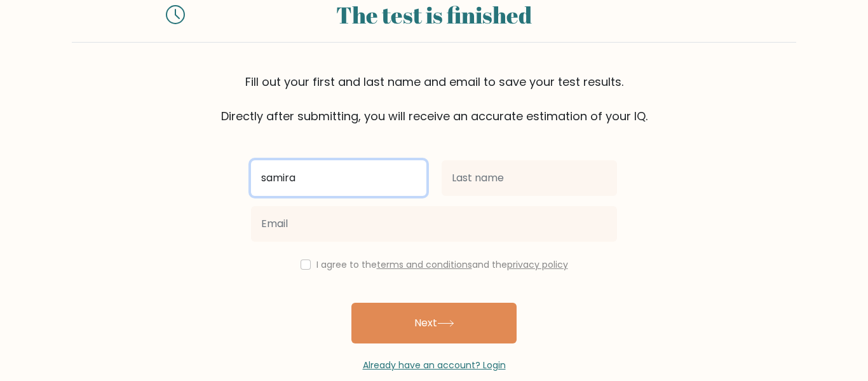
type input "samira"
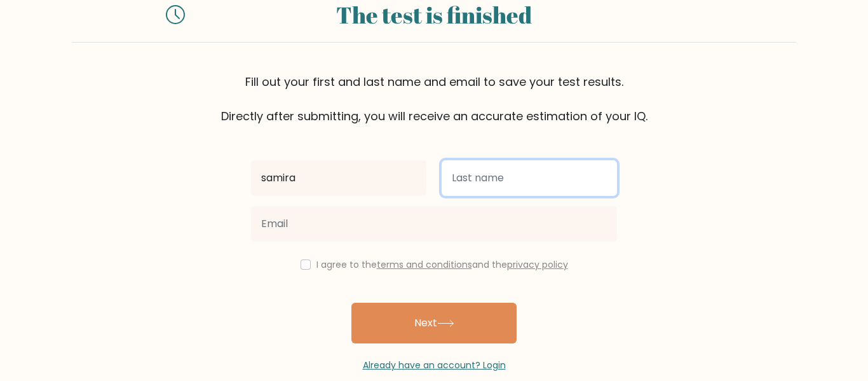
click at [543, 172] on input "text" at bounding box center [529, 178] width 175 height 36
type input "s"
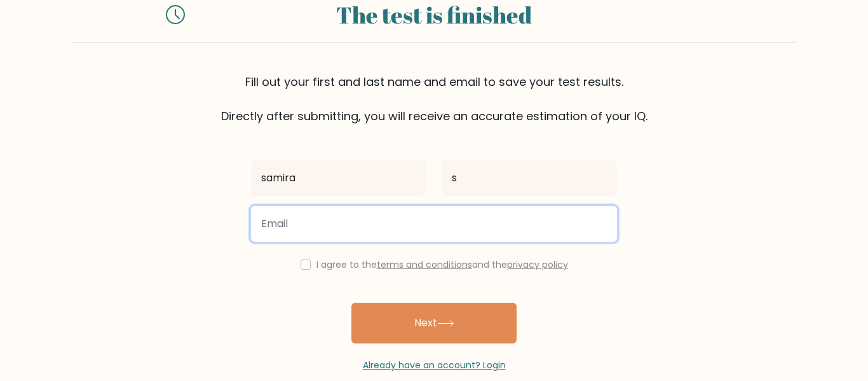
click at [456, 238] on input "email" at bounding box center [434, 224] width 366 height 36
type input "samira.sodouri@student.tdsb.on.ca"
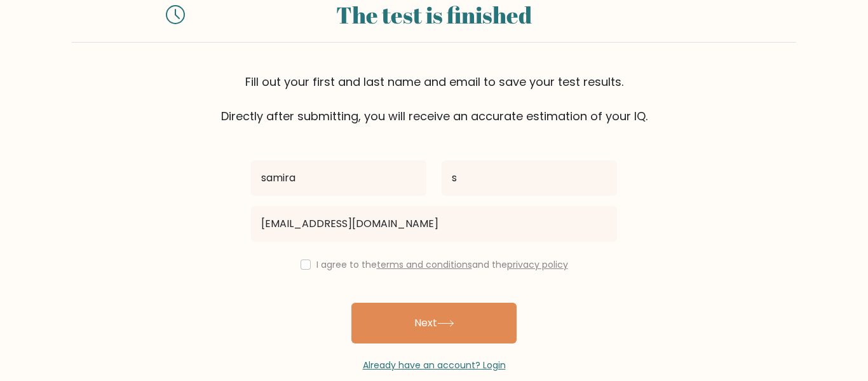
click at [311, 263] on div "I agree to the terms and conditions and the privacy policy" at bounding box center [433, 264] width 381 height 15
click at [304, 264] on input "checkbox" at bounding box center [306, 264] width 10 height 10
checkbox input "true"
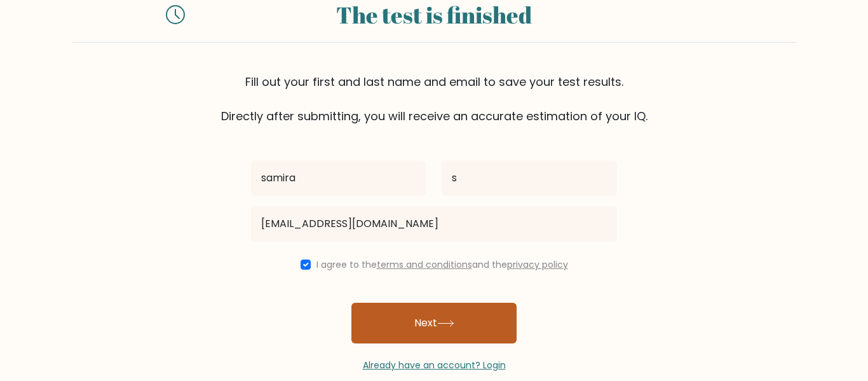
click at [410, 319] on button "Next" at bounding box center [433, 322] width 165 height 41
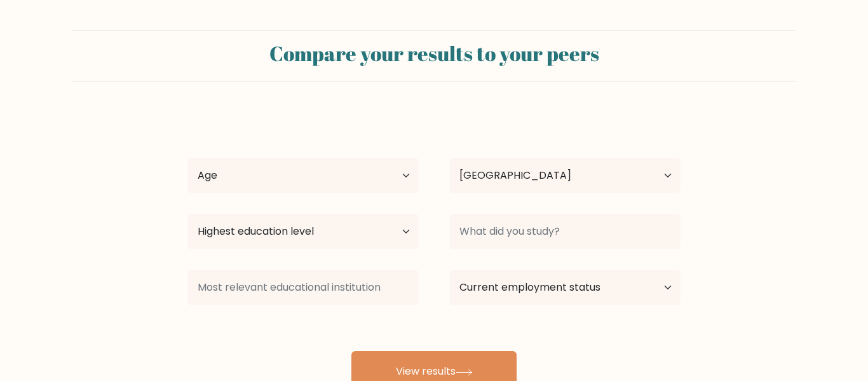
select select "CA"
click at [392, 178] on select "Age Under [DEMOGRAPHIC_DATA] [DEMOGRAPHIC_DATA] [DEMOGRAPHIC_DATA] [DEMOGRAPHIC…" at bounding box center [302, 176] width 231 height 36
click at [384, 186] on select "Age Under [DEMOGRAPHIC_DATA] [DEMOGRAPHIC_DATA] [DEMOGRAPHIC_DATA] [DEMOGRAPHIC…" at bounding box center [302, 176] width 231 height 36
click at [360, 173] on select "Age Under [DEMOGRAPHIC_DATA] [DEMOGRAPHIC_DATA] [DEMOGRAPHIC_DATA] [DEMOGRAPHIC…" at bounding box center [302, 176] width 231 height 36
select select "min_18"
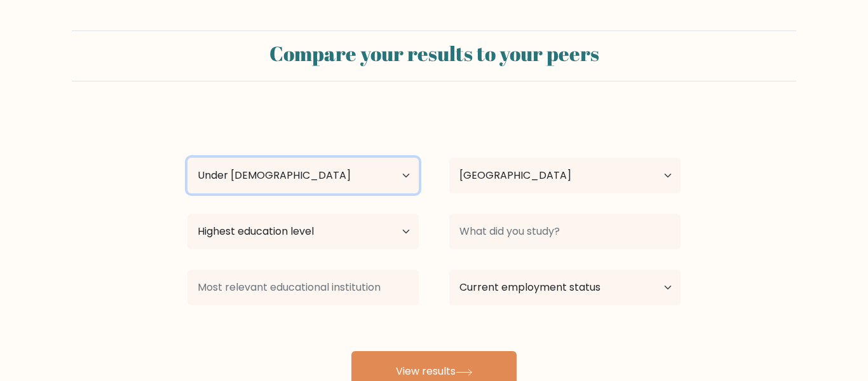
click at [187, 158] on select "Age Under [DEMOGRAPHIC_DATA] [DEMOGRAPHIC_DATA] [DEMOGRAPHIC_DATA] [DEMOGRAPHIC…" at bounding box center [302, 176] width 231 height 36
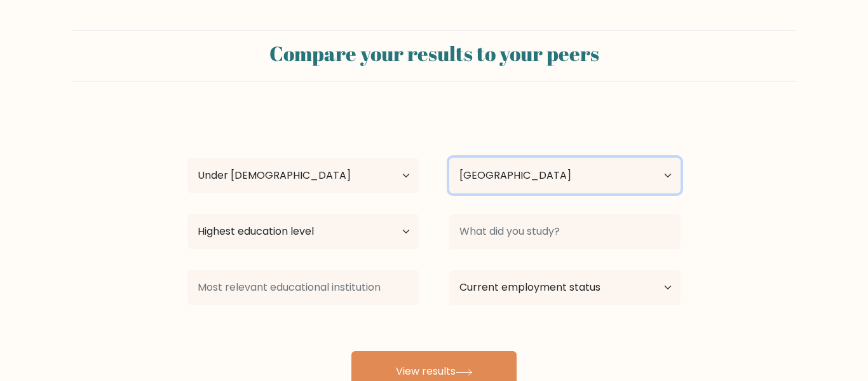
click at [473, 182] on select "Country [GEOGRAPHIC_DATA] [GEOGRAPHIC_DATA] [GEOGRAPHIC_DATA] [US_STATE] [GEOGR…" at bounding box center [564, 176] width 231 height 36
click at [473, 183] on select "Country [GEOGRAPHIC_DATA] [GEOGRAPHIC_DATA] [GEOGRAPHIC_DATA] [US_STATE] [GEOGR…" at bounding box center [564, 176] width 231 height 36
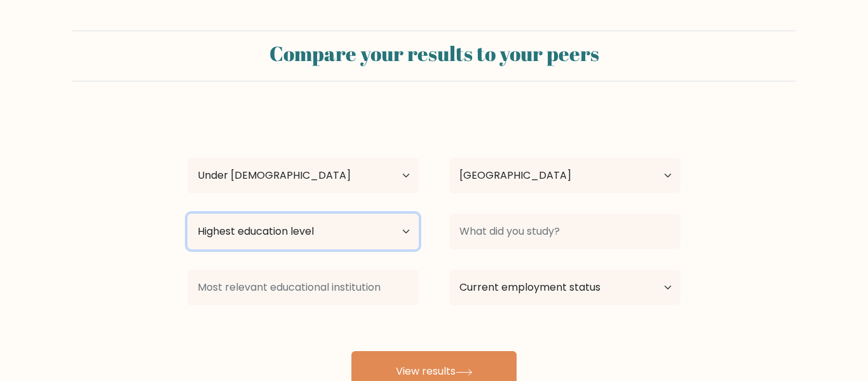
click at [343, 229] on select "Highest education level No schooling Primary Lower Secondary Upper Secondary Oc…" at bounding box center [302, 231] width 231 height 36
click at [220, 222] on select "Highest education level No schooling Primary Lower Secondary Upper Secondary Oc…" at bounding box center [302, 231] width 231 height 36
click at [342, 237] on select "Highest education level No schooling Primary Lower Secondary Upper Secondary Oc…" at bounding box center [302, 231] width 231 height 36
select select "lower_secondary"
click at [187, 213] on select "Highest education level No schooling Primary Lower Secondary Upper Secondary Oc…" at bounding box center [302, 231] width 231 height 36
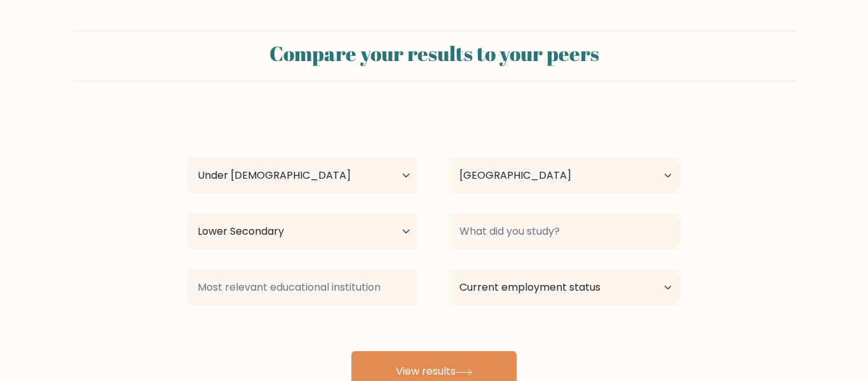
click at [520, 249] on div at bounding box center [565, 231] width 262 height 46
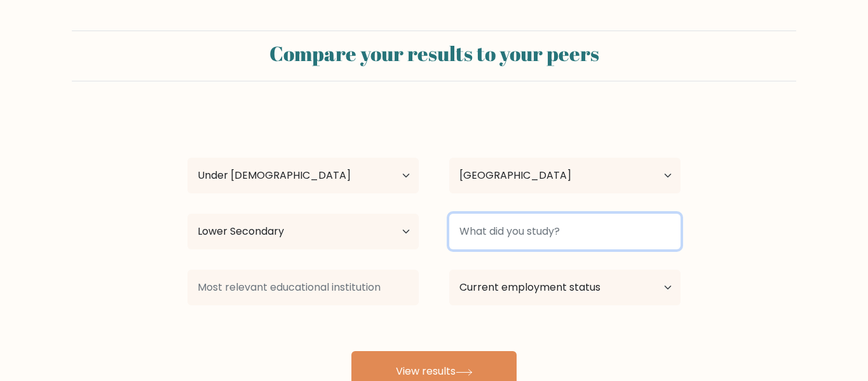
click at [536, 241] on input at bounding box center [564, 231] width 231 height 36
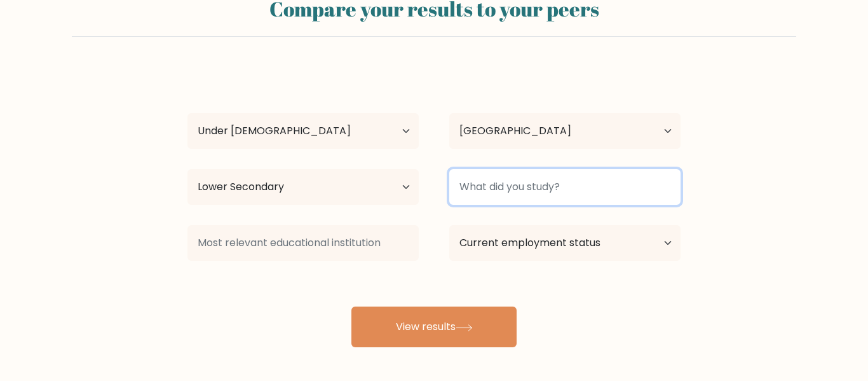
scroll to position [54, 0]
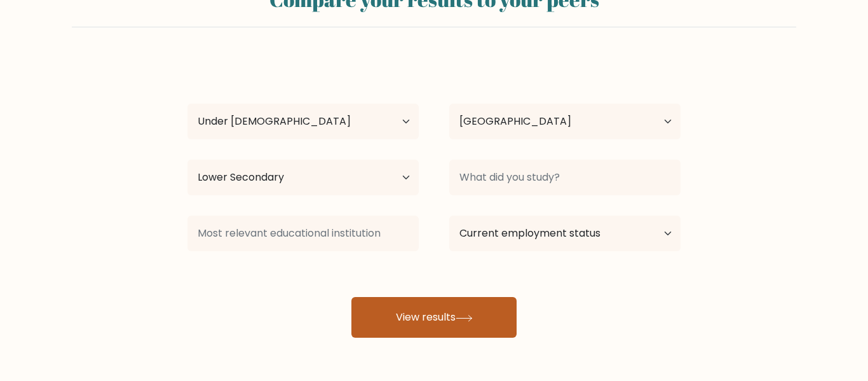
click at [480, 309] on button "View results" at bounding box center [433, 317] width 165 height 41
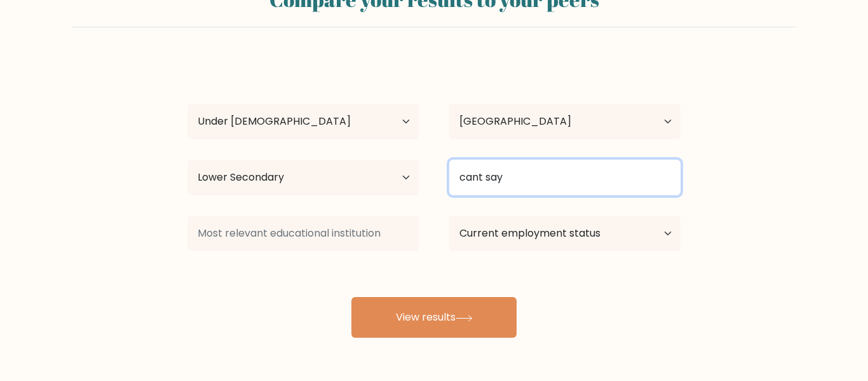
type input "cant say"
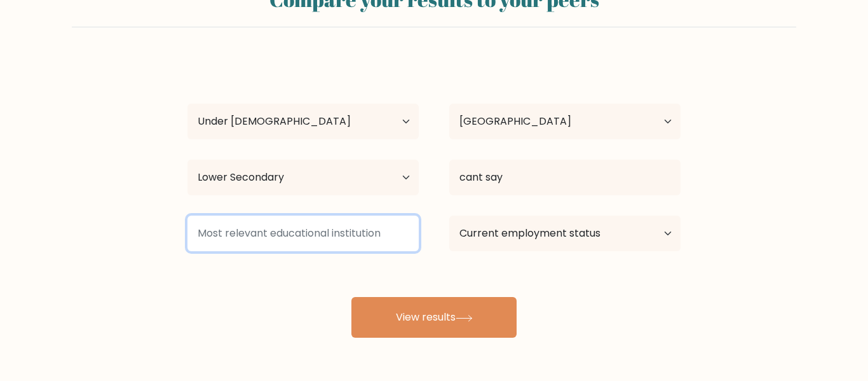
click at [384, 245] on input at bounding box center [302, 233] width 231 height 36
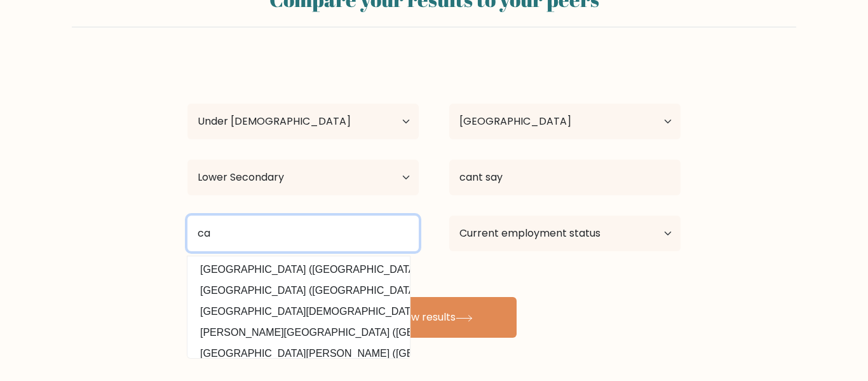
type input "c"
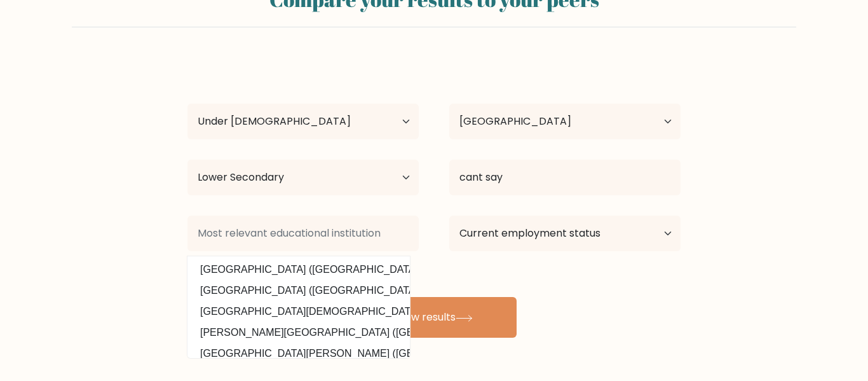
click at [137, 279] on form "Compare your results to your peers samira s Age Under 18 years old 18-24 years …" at bounding box center [434, 156] width 868 height 361
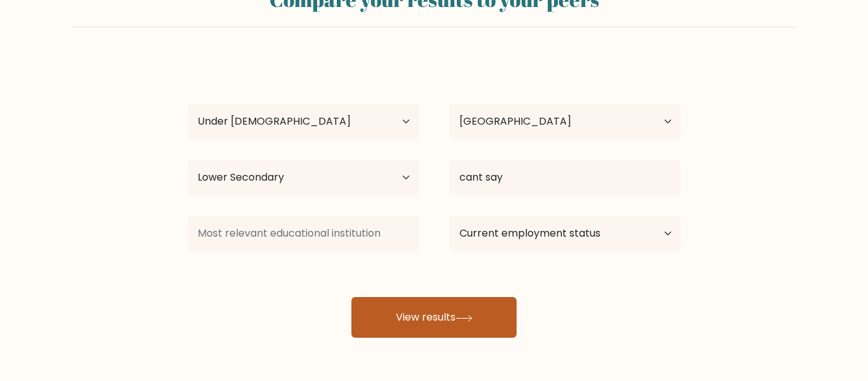
click at [367, 306] on button "View results" at bounding box center [433, 317] width 165 height 41
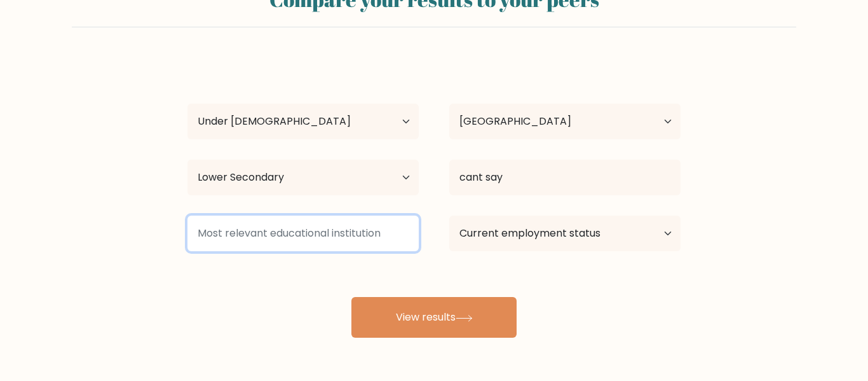
click at [255, 238] on input at bounding box center [302, 233] width 231 height 36
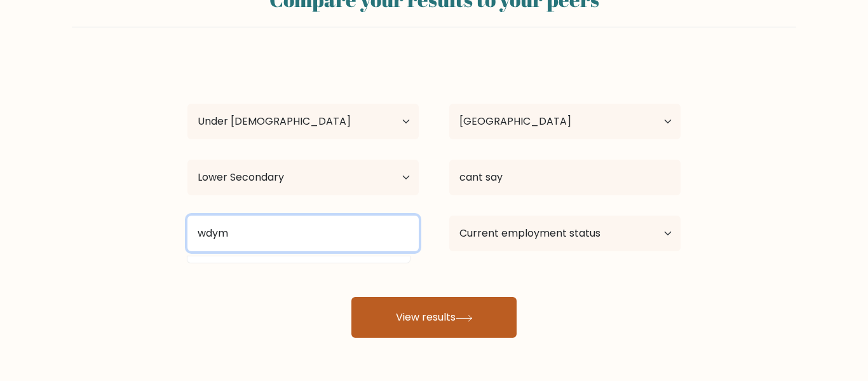
type input "wdym"
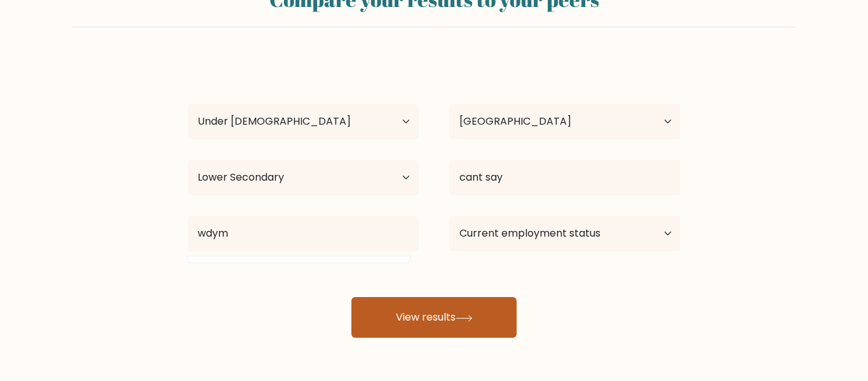
click at [398, 311] on button "View results" at bounding box center [433, 317] width 165 height 41
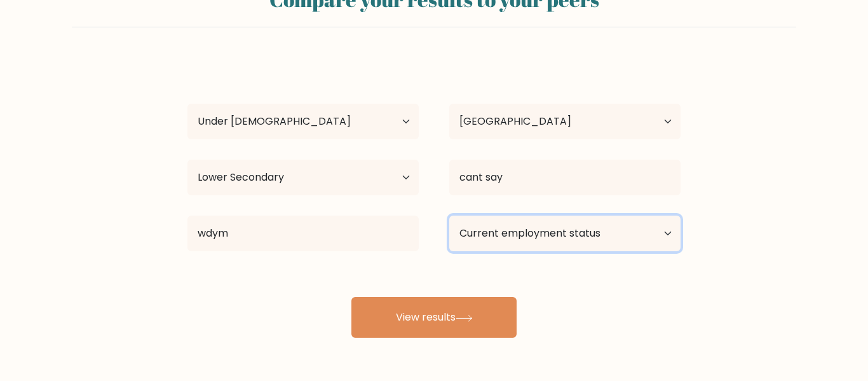
click at [538, 242] on select "Current employment status Employed Student Retired Other / prefer not to answer" at bounding box center [564, 233] width 231 height 36
select select "student"
click at [449, 215] on select "Current employment status Employed Student Retired Other / prefer not to answer" at bounding box center [564, 233] width 231 height 36
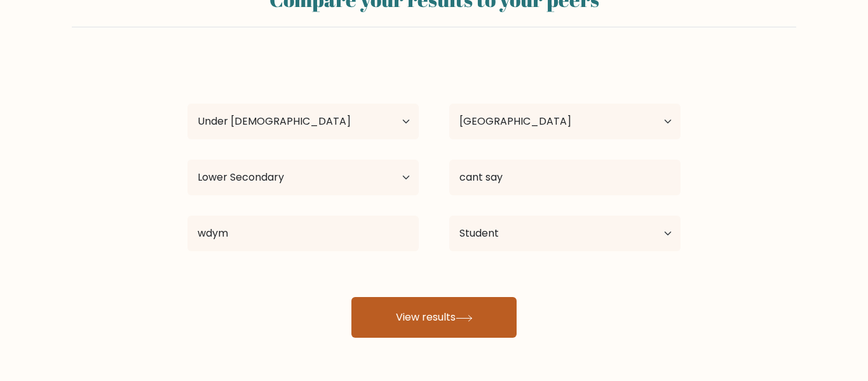
click at [438, 318] on button "View results" at bounding box center [433, 317] width 165 height 41
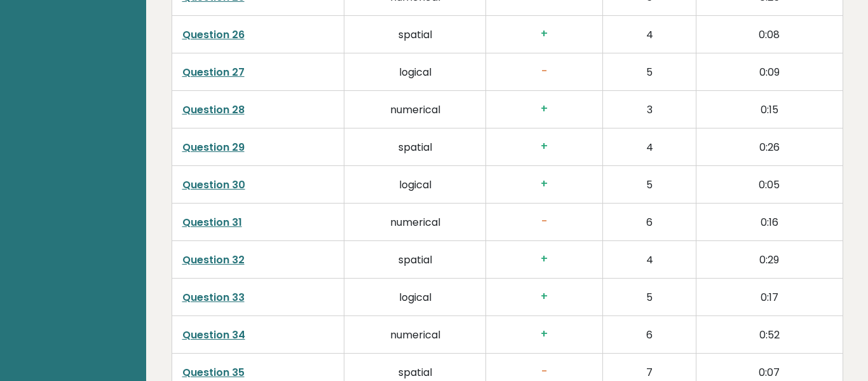
scroll to position [3289, 0]
